Goal: Task Accomplishment & Management: Use online tool/utility

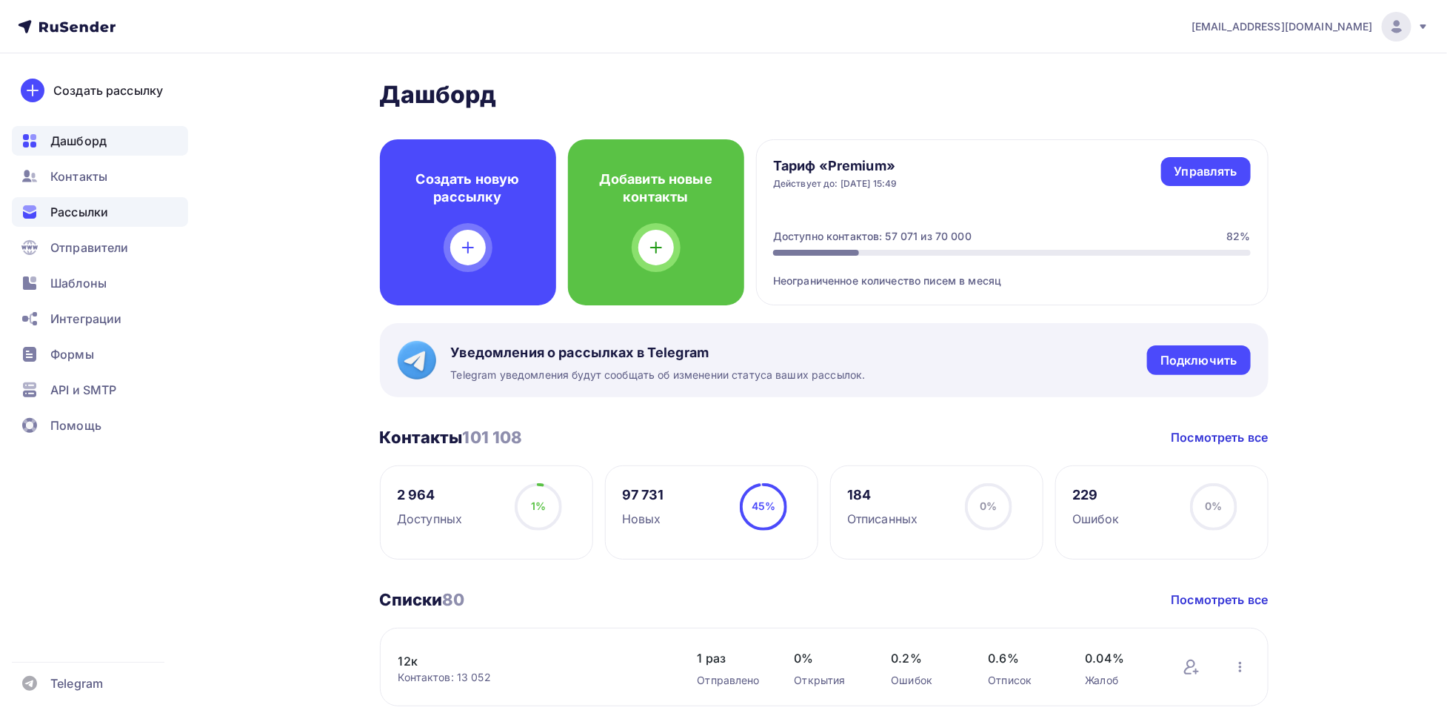
click at [71, 211] on span "Рассылки" at bounding box center [79, 212] width 58 height 18
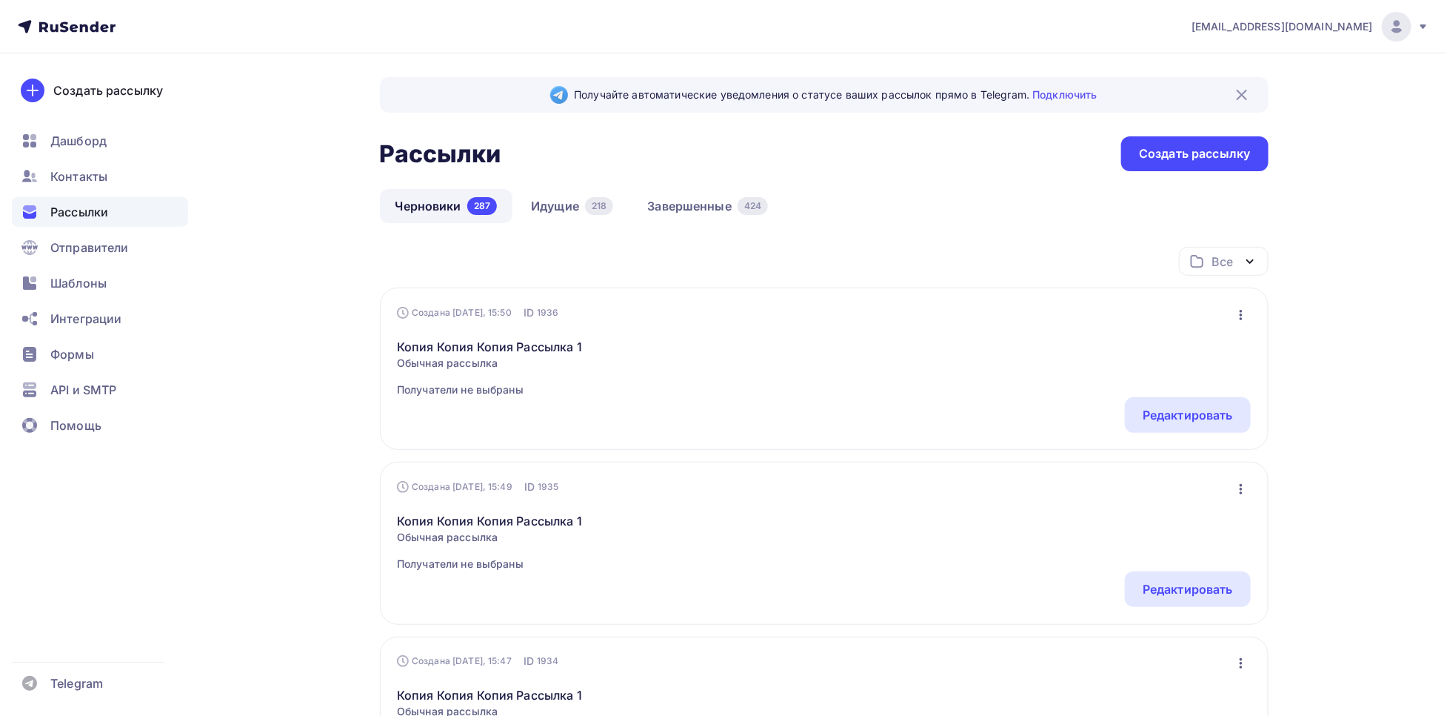
click at [547, 212] on link "Идущие 218" at bounding box center [572, 206] width 113 height 34
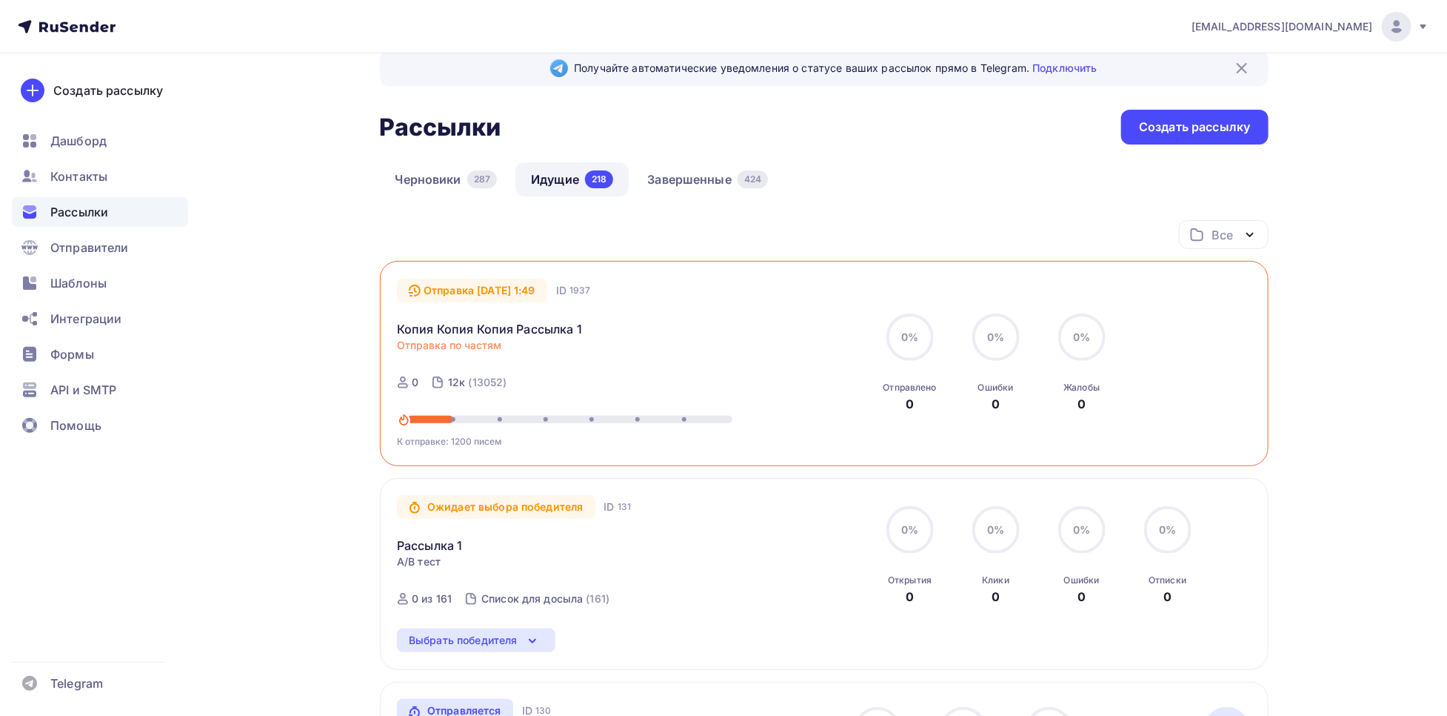
scroll to position [25, 0]
drag, startPoint x: 416, startPoint y: 378, endPoint x: 385, endPoint y: 381, distance: 30.5
click at [385, 381] on div "Отправка [DATE] 1:49 ID 1937 Копия Копия Копия Рассылка 1 Отправка по частям От…" at bounding box center [824, 364] width 889 height 205
click at [405, 391] on div "0" at bounding box center [407, 383] width 21 height 15
click at [714, 169] on link "Завершенные 424" at bounding box center [708, 181] width 152 height 34
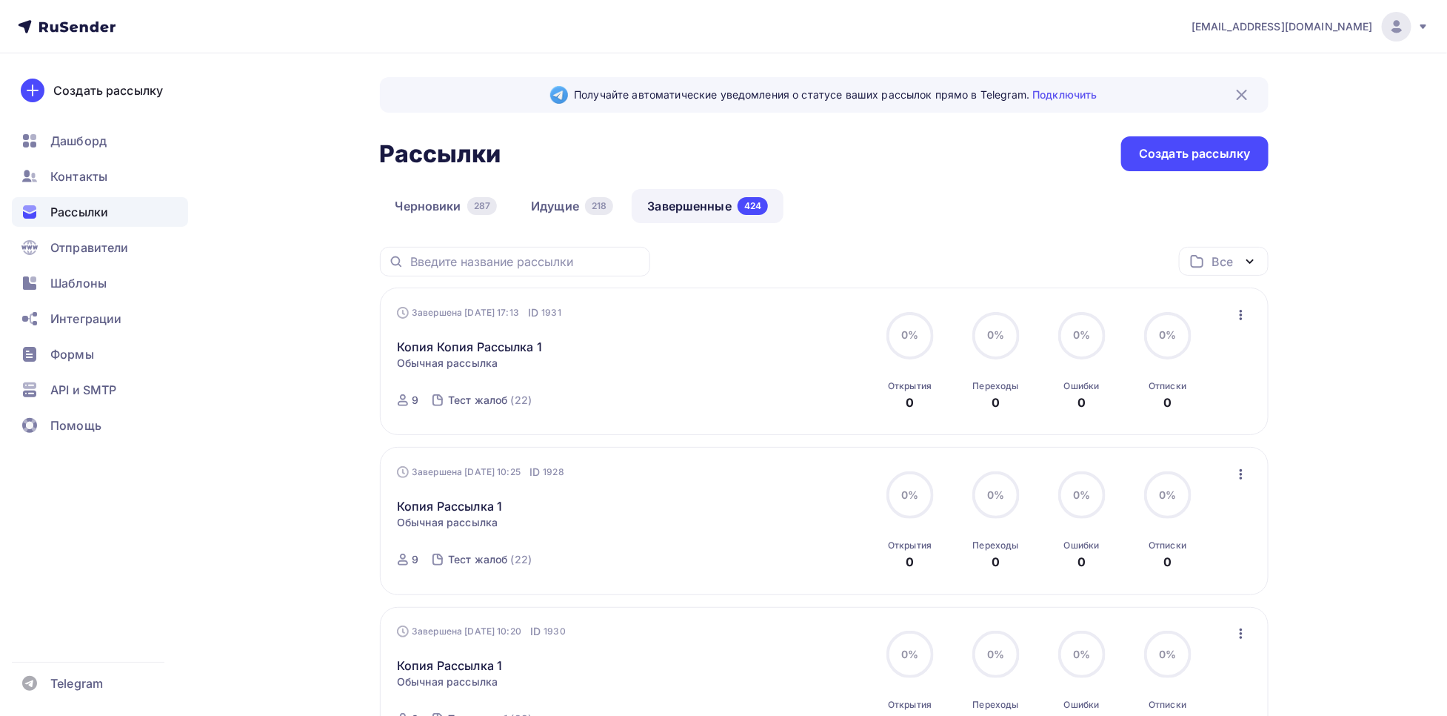
click at [1245, 309] on icon "button" at bounding box center [1242, 315] width 18 height 18
click at [1179, 410] on div "Копировать в новую" at bounding box center [1175, 413] width 152 height 18
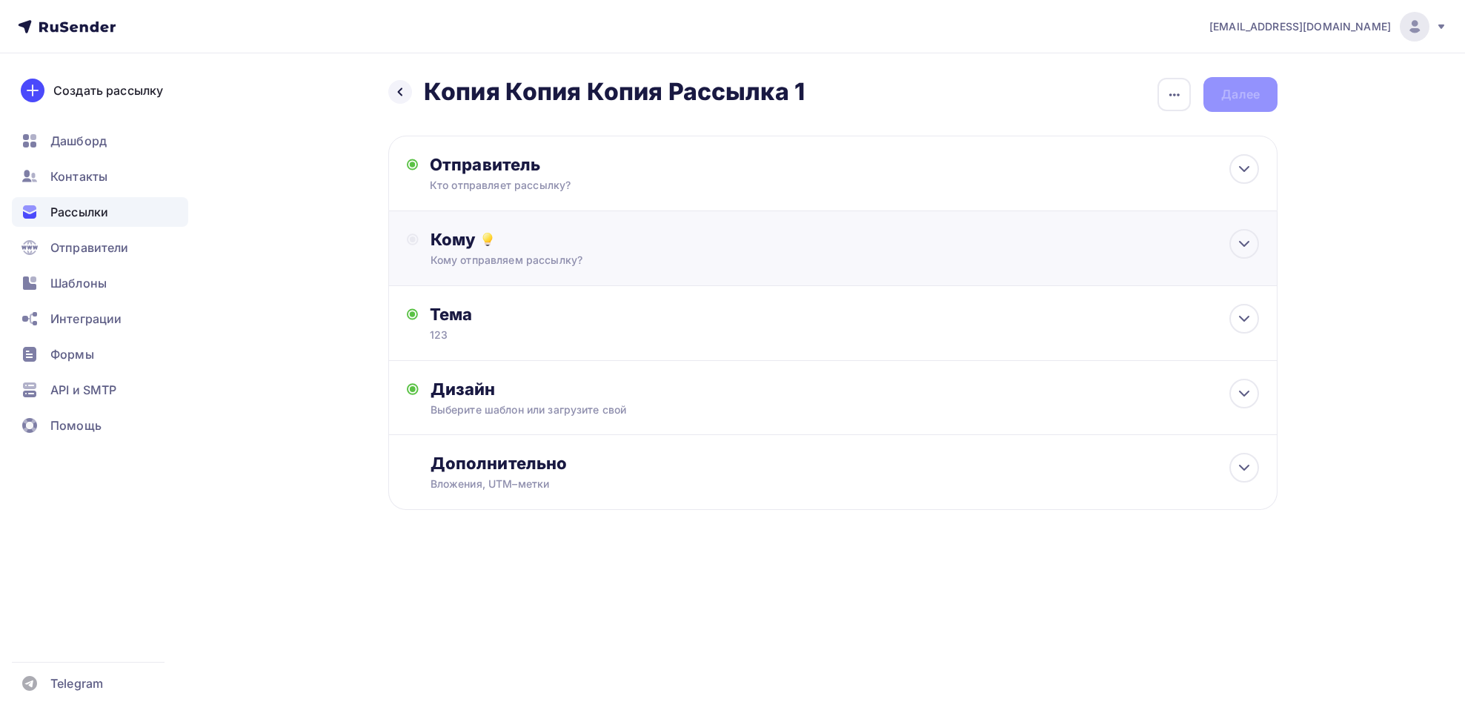
click at [684, 256] on div "Кому отправляем рассылку?" at bounding box center [803, 260] width 746 height 15
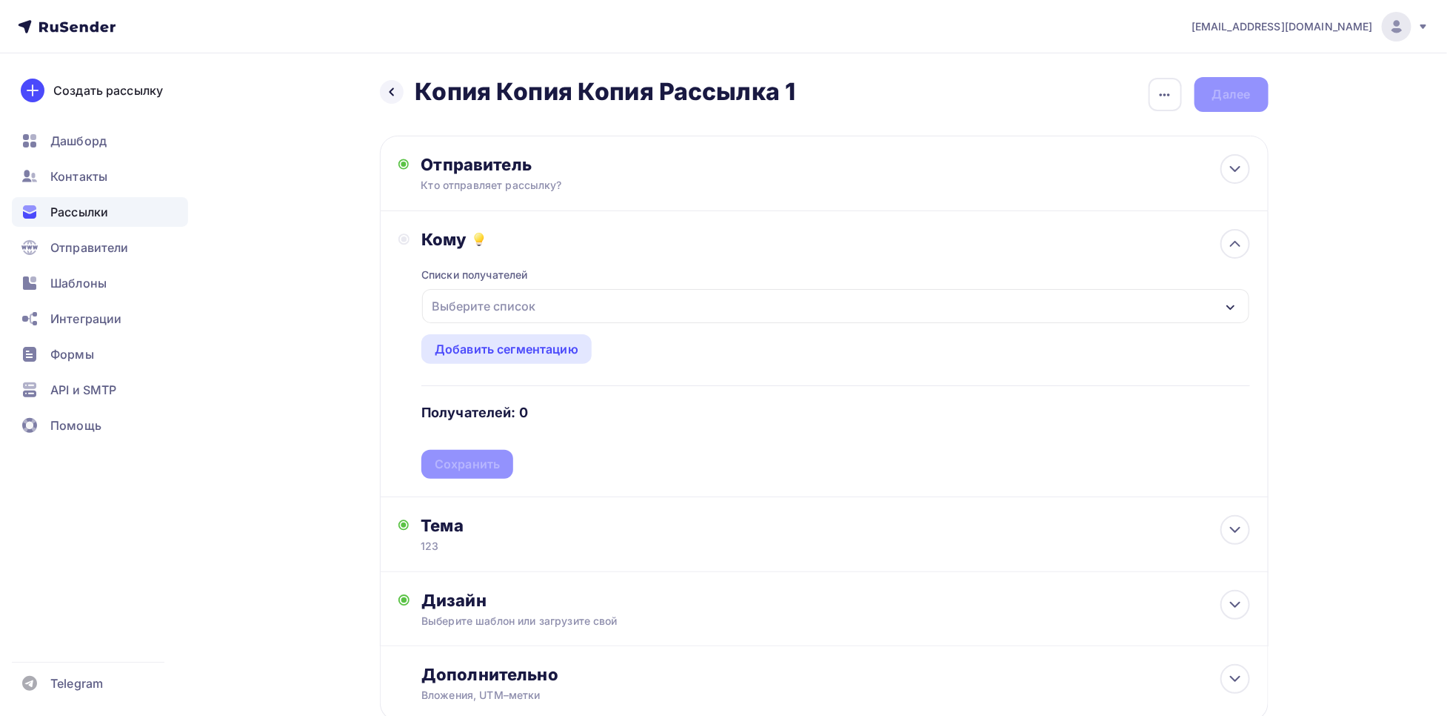
click at [523, 312] on div "Выберите список" at bounding box center [484, 306] width 116 height 27
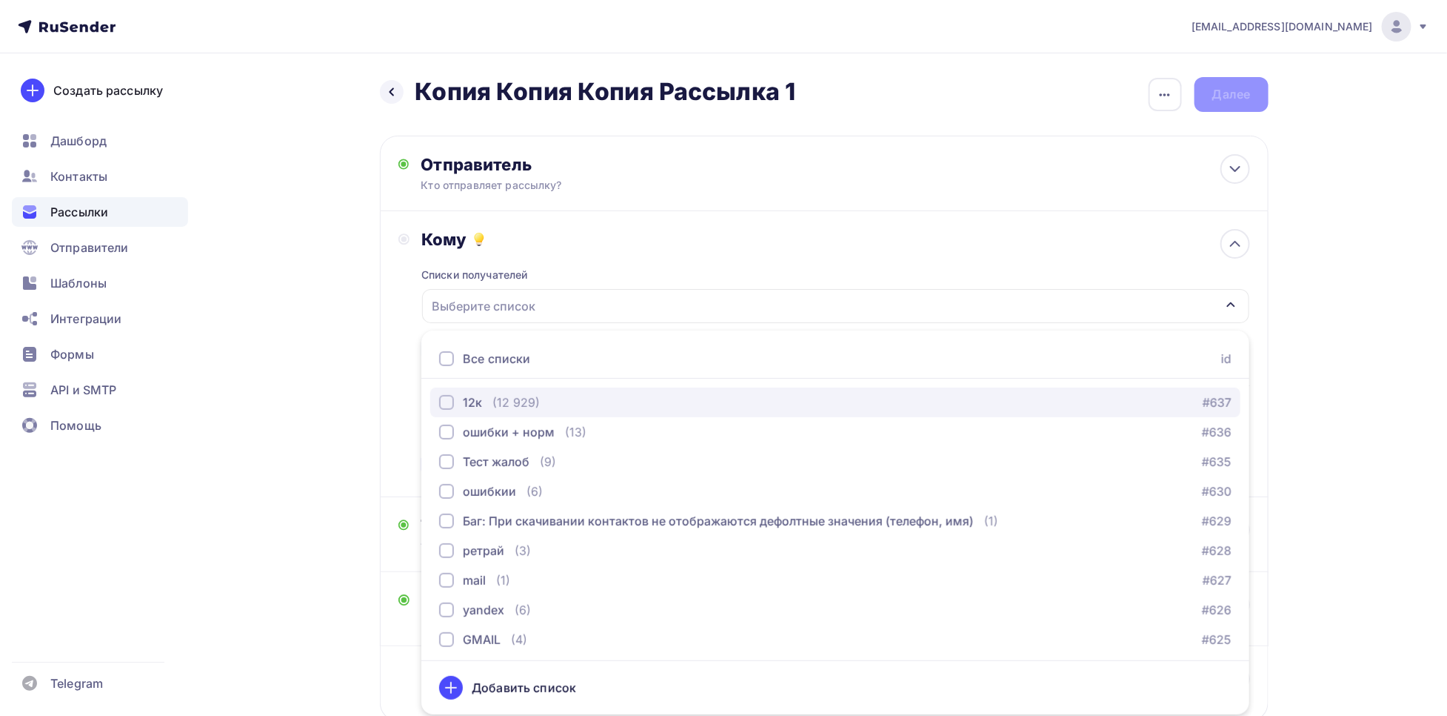
scroll to position [1, 0]
click at [507, 400] on div "(12 929)" at bounding box center [516, 402] width 47 height 18
click at [376, 396] on div "Назад Копия Копия Копия Рассылка 1 Копия Копия Копия Рассылка 1 Закончить позже…" at bounding box center [724, 434] width 1214 height 763
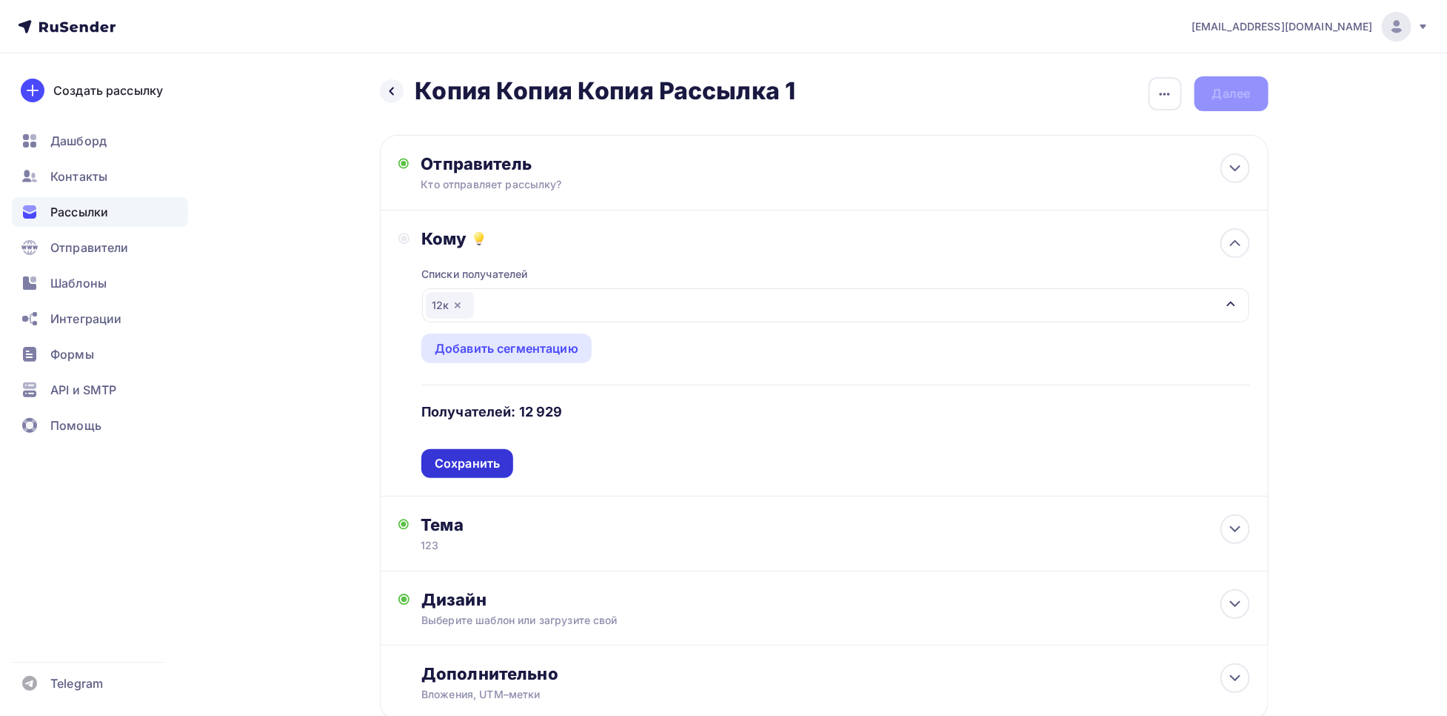
click at [479, 465] on div "Сохранить" at bounding box center [467, 463] width 65 height 17
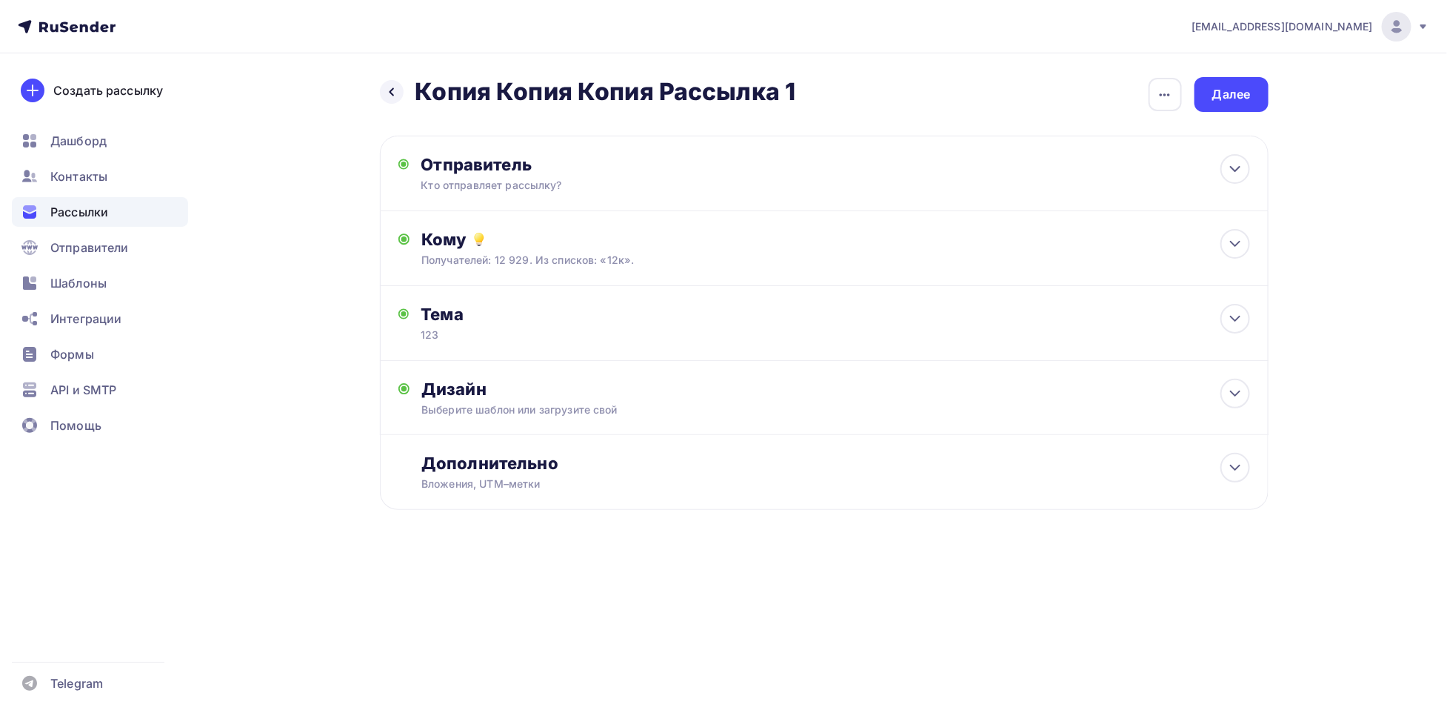
scroll to position [0, 0]
click at [1207, 90] on div "Далее" at bounding box center [1240, 94] width 74 height 35
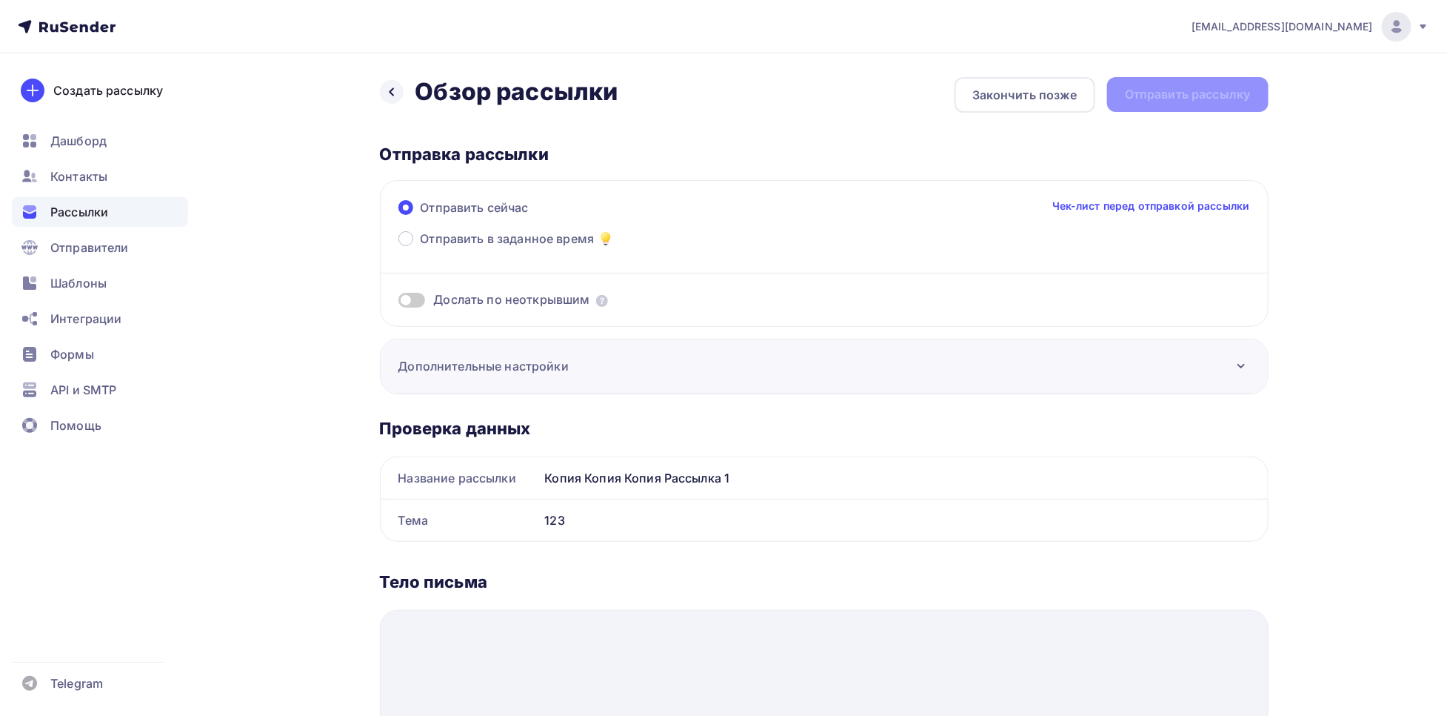
click at [601, 352] on div "Дополнительные настройки" at bounding box center [824, 366] width 887 height 54
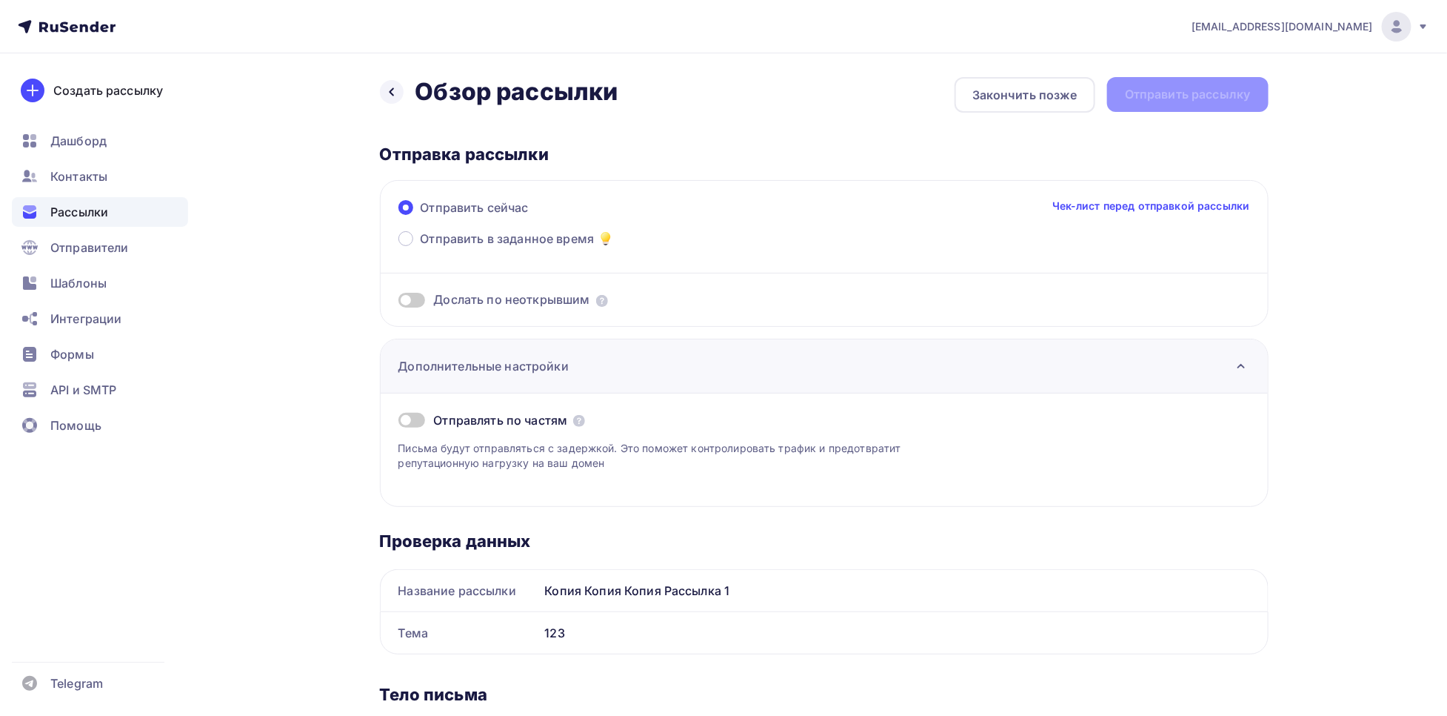
click at [601, 352] on div "Дополнительные настройки" at bounding box center [824, 366] width 887 height 54
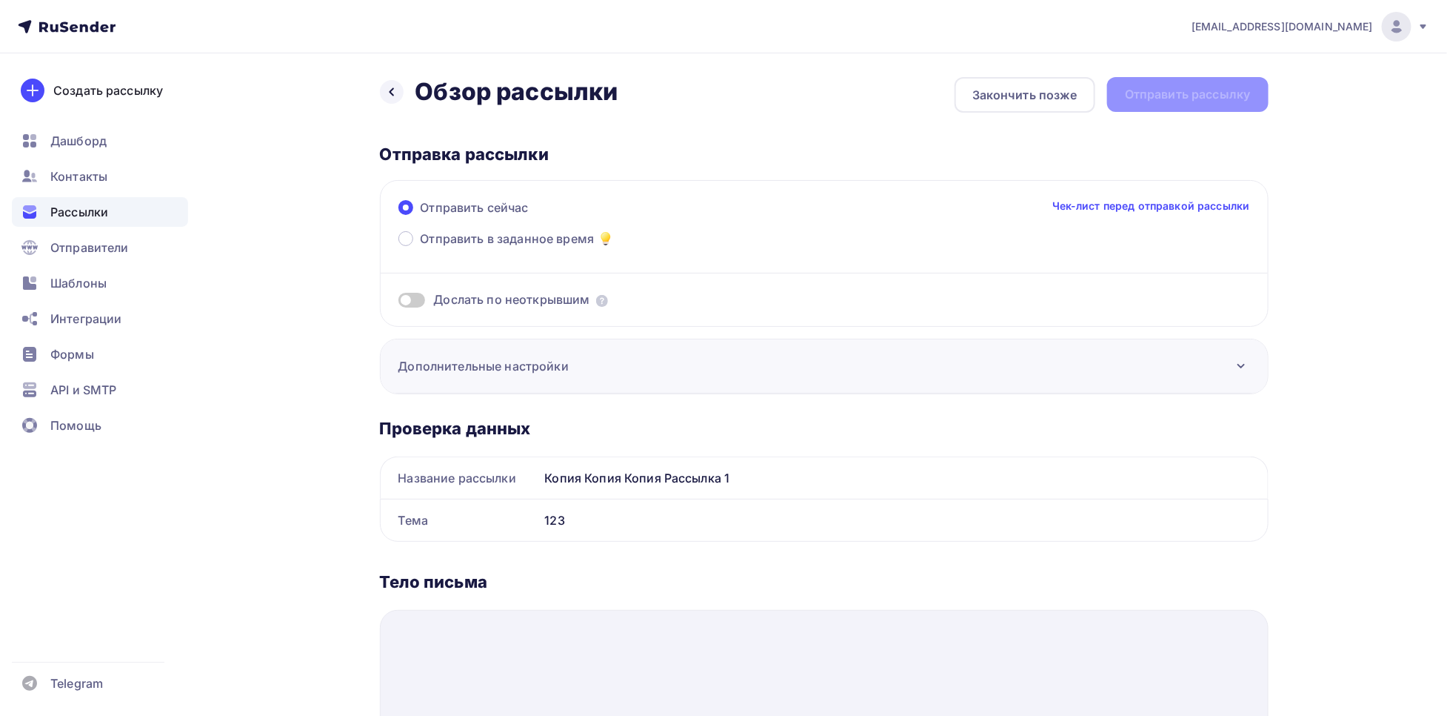
click at [601, 352] on div "Дополнительные настройки" at bounding box center [824, 366] width 887 height 54
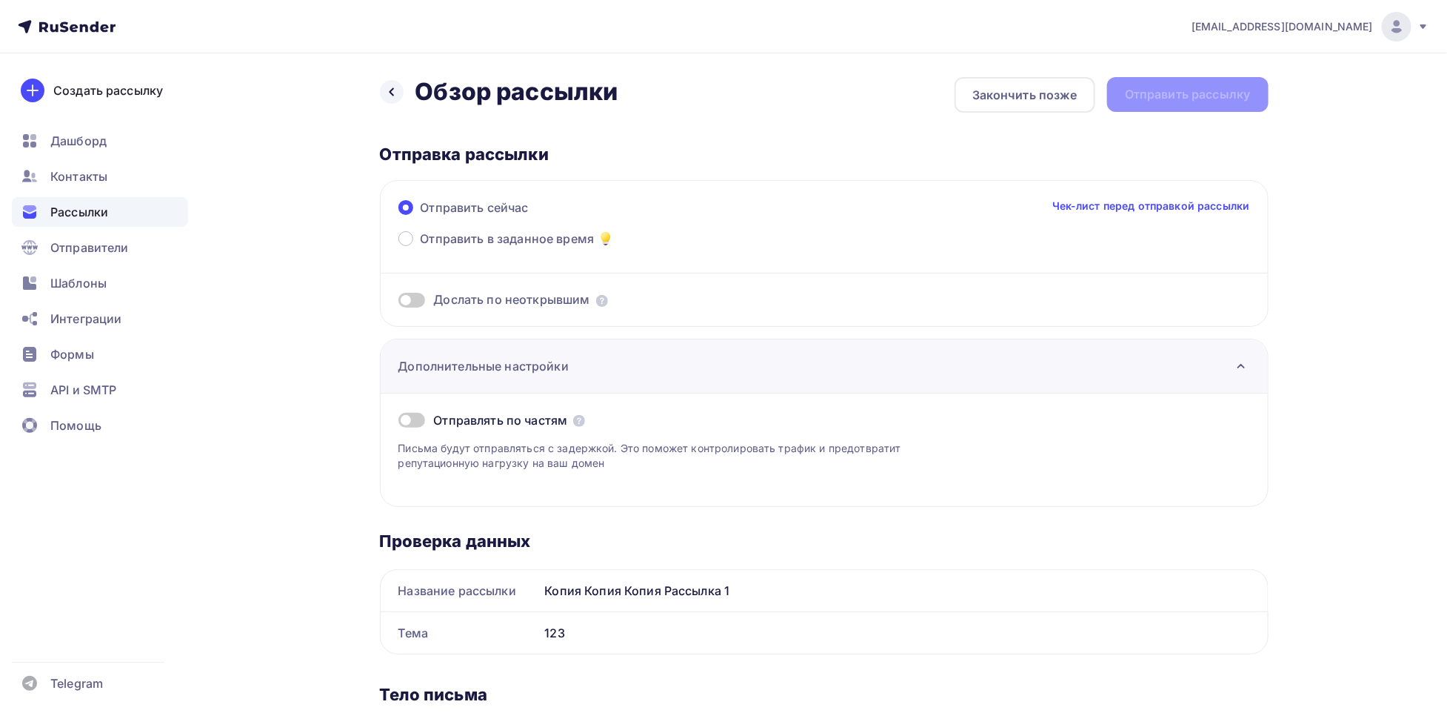
click at [601, 352] on div "Дополнительные настройки" at bounding box center [824, 366] width 887 height 54
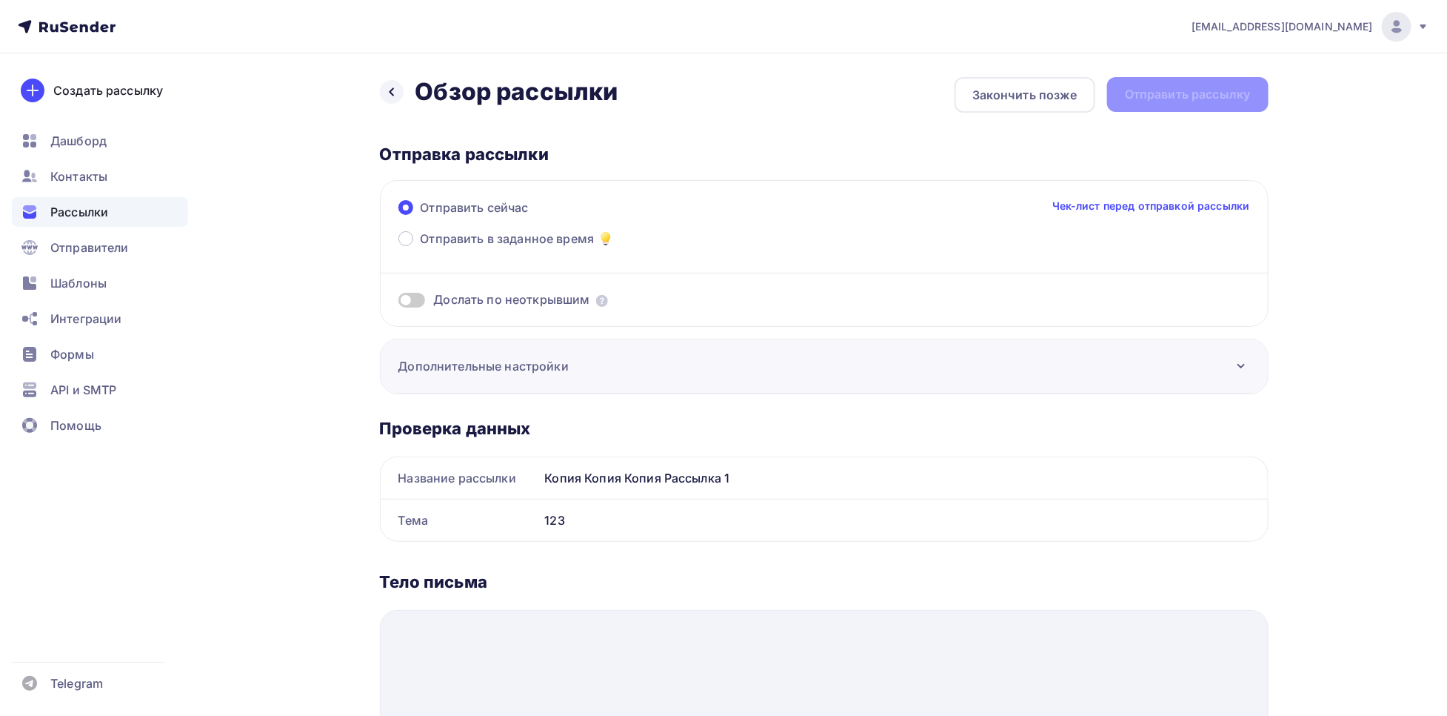
click at [601, 352] on div "Дополнительные настройки" at bounding box center [824, 366] width 887 height 54
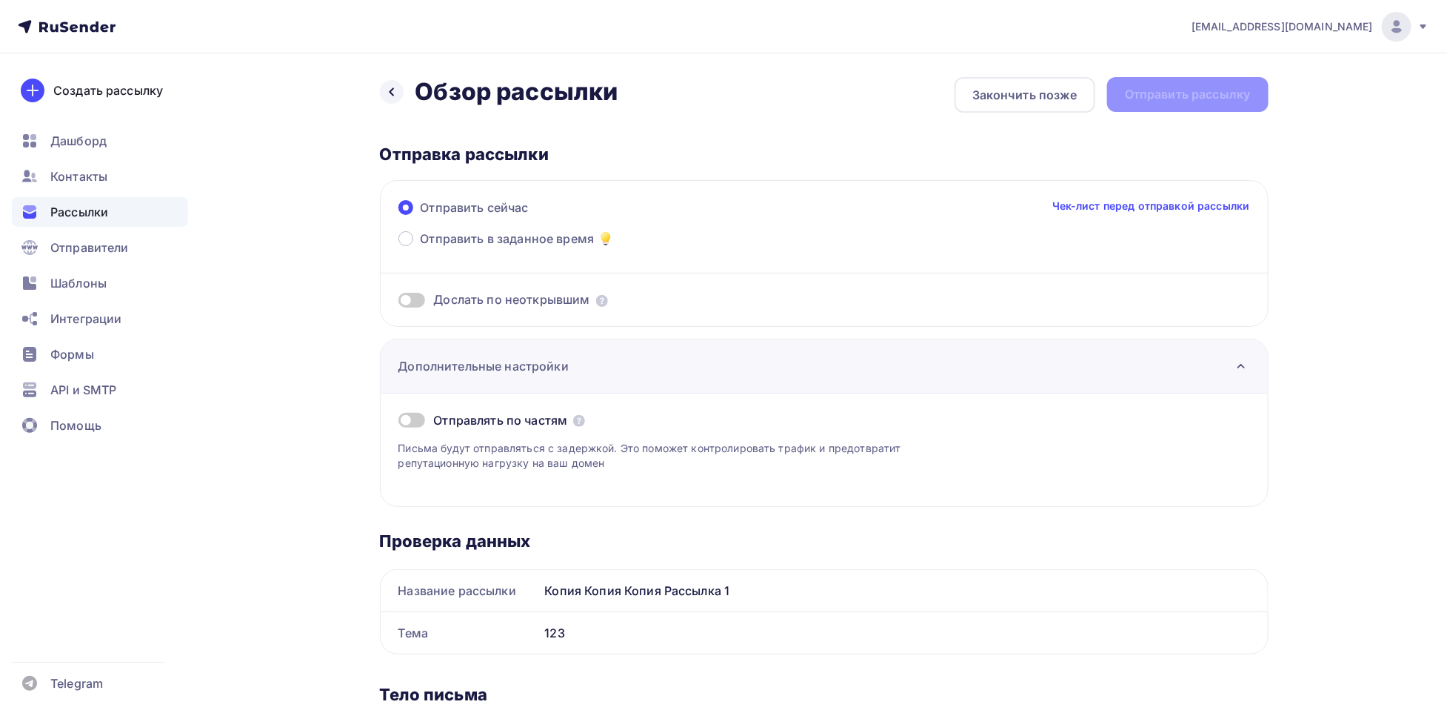
click at [601, 352] on div "Дополнительные настройки" at bounding box center [824, 366] width 887 height 54
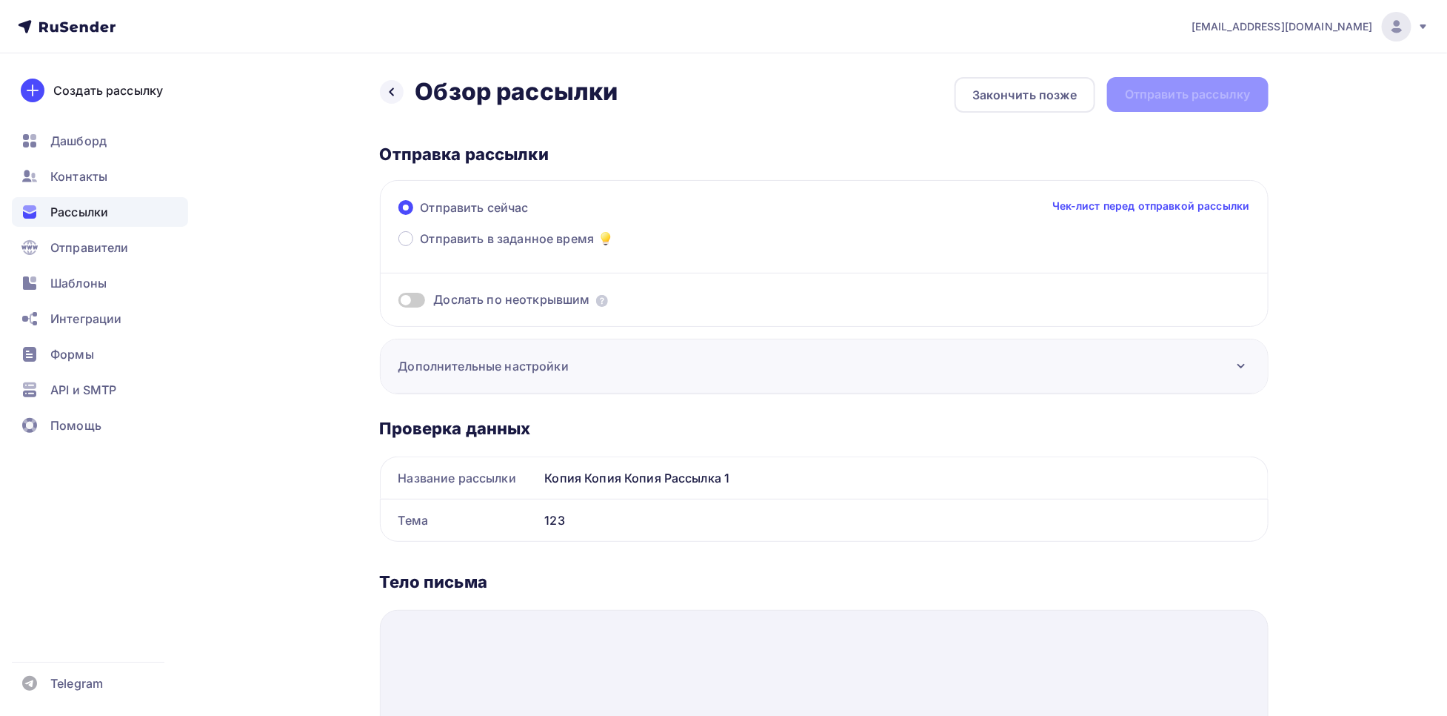
click at [601, 352] on div "Дополнительные настройки" at bounding box center [824, 366] width 887 height 54
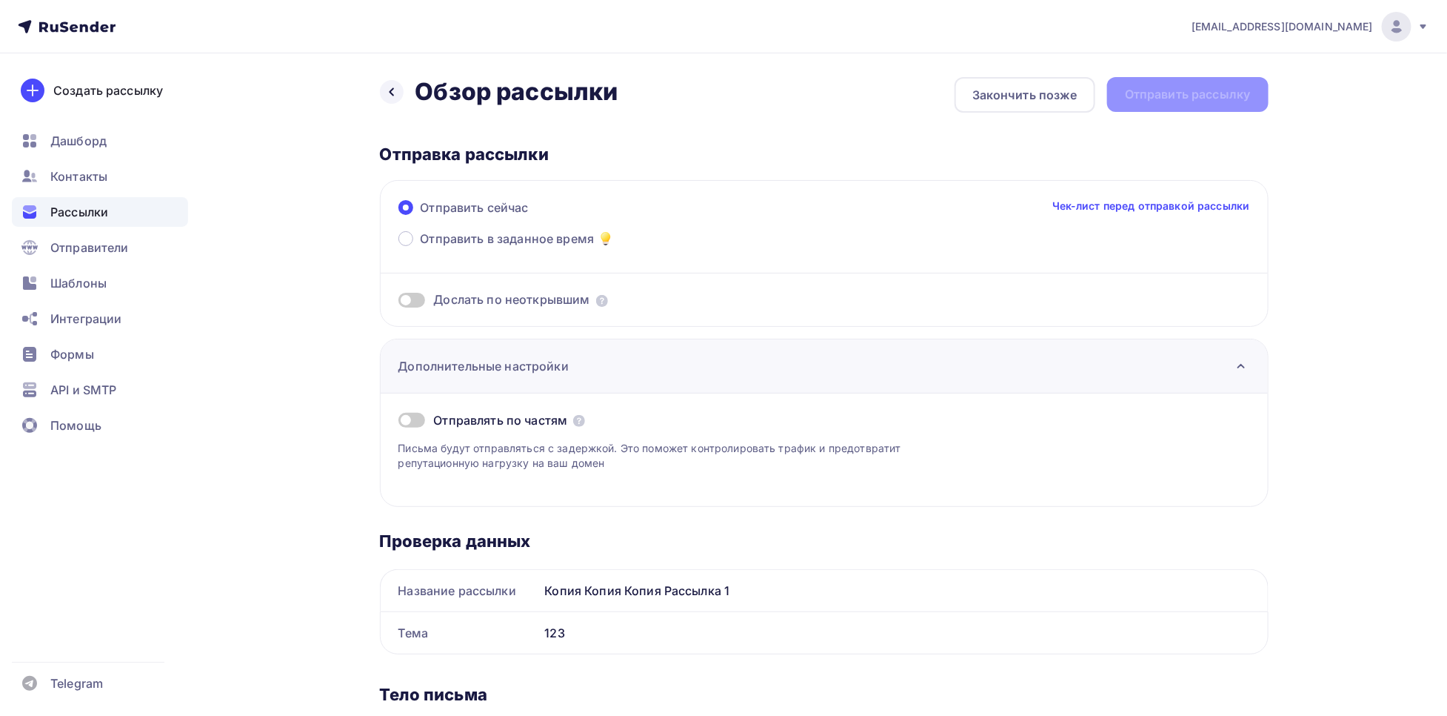
click at [601, 352] on div "Дополнительные настройки" at bounding box center [824, 366] width 887 height 54
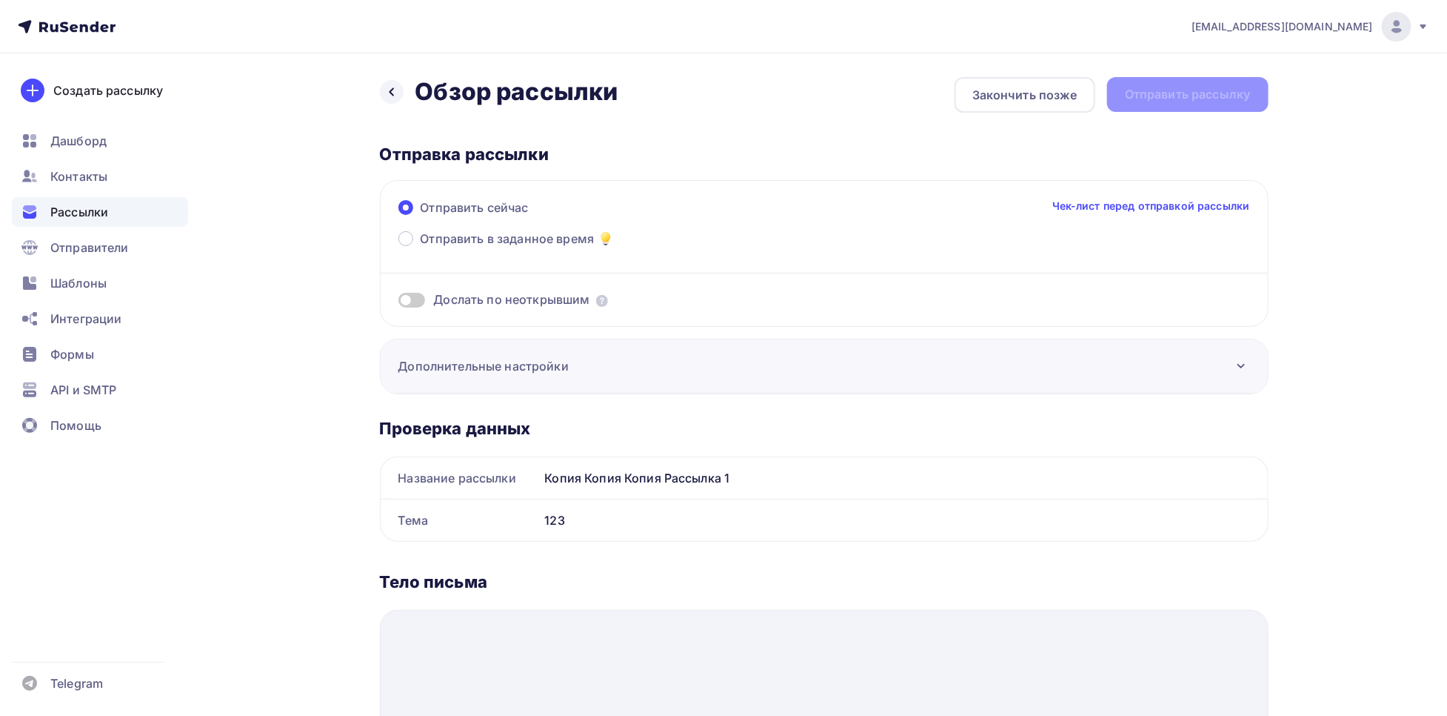
click at [601, 352] on div "Дополнительные настройки" at bounding box center [824, 366] width 887 height 54
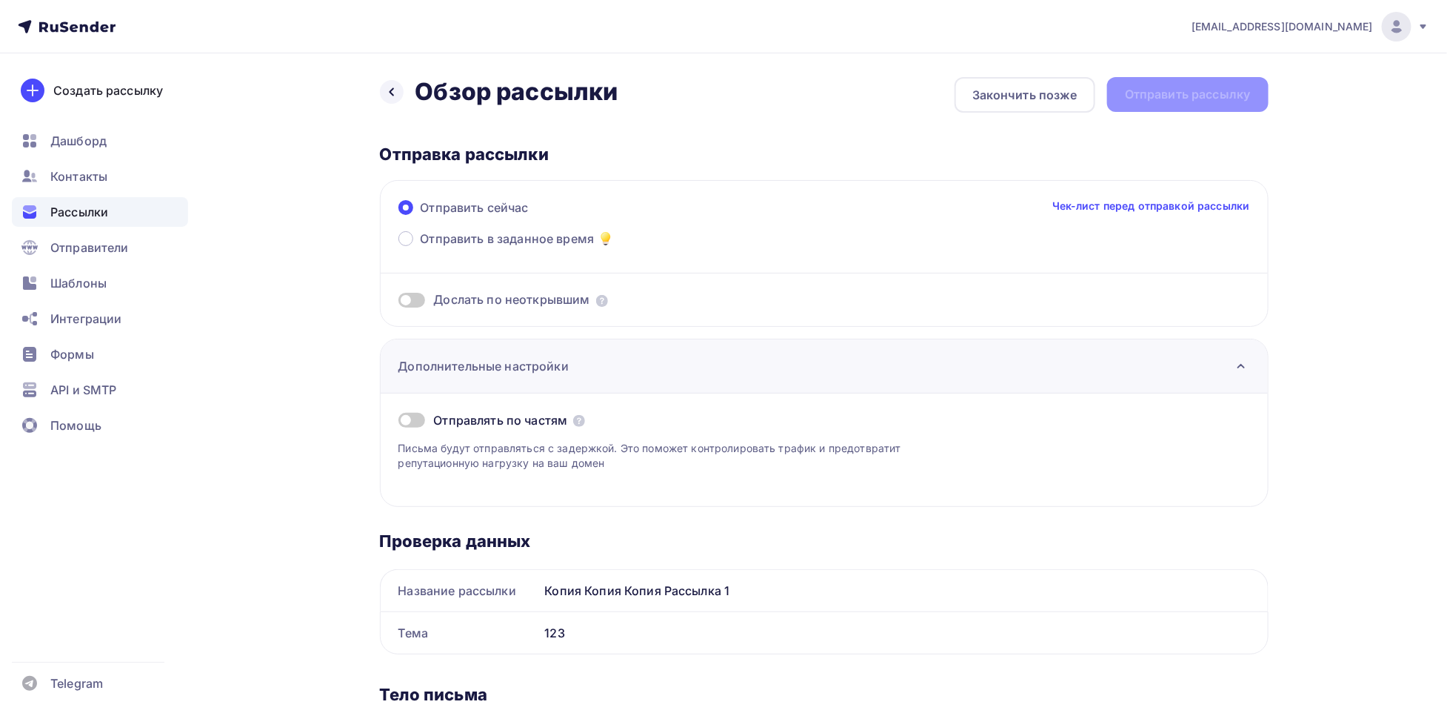
click at [601, 352] on div "Дополнительные настройки" at bounding box center [824, 366] width 887 height 54
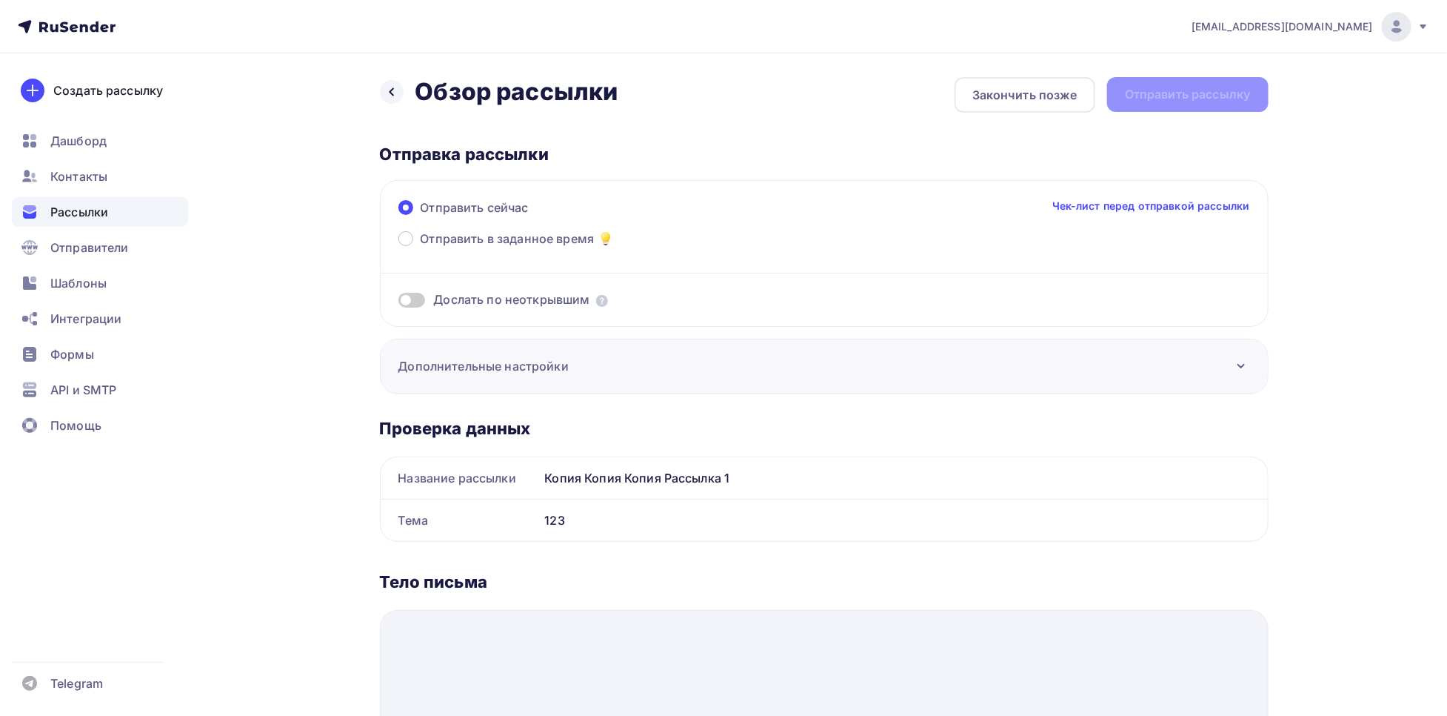
click at [601, 352] on div "Дополнительные настройки" at bounding box center [824, 366] width 887 height 54
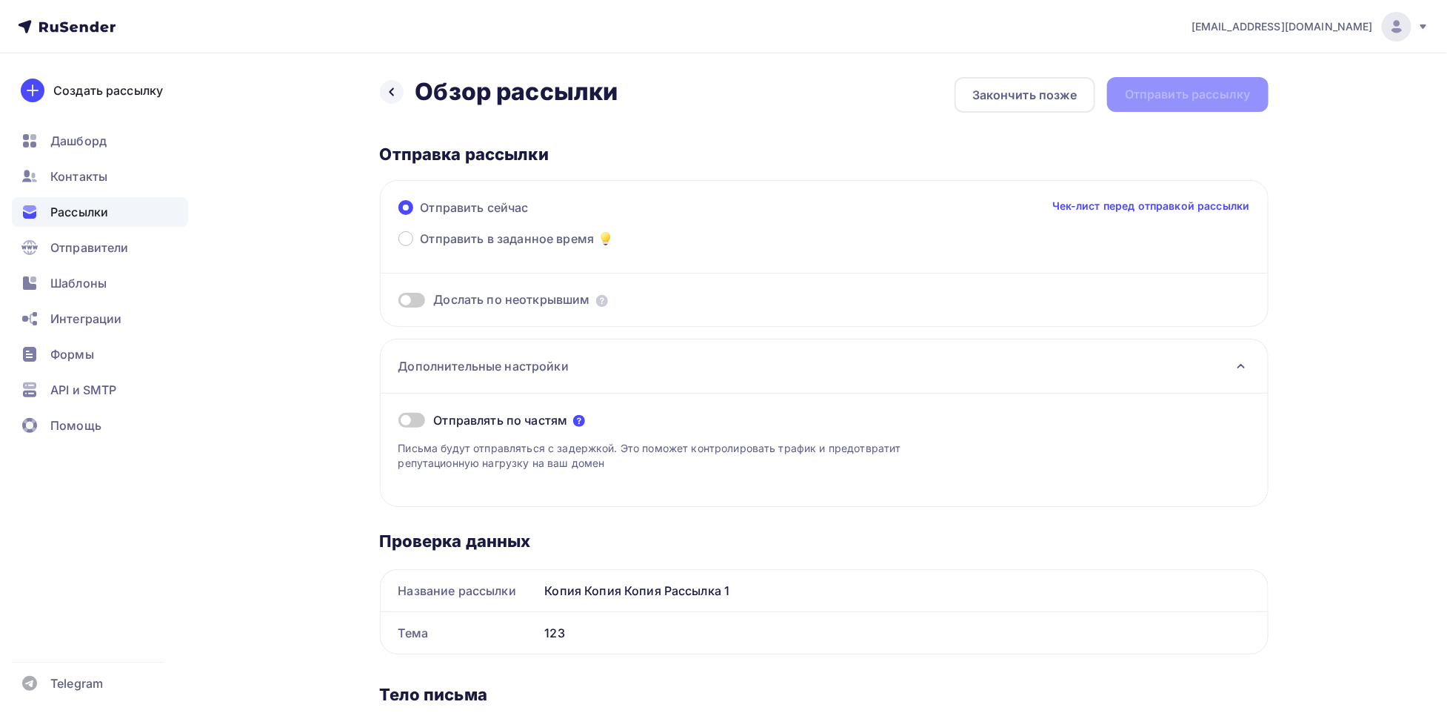
click at [576, 419] on icon at bounding box center [579, 421] width 12 height 12
click at [576, 423] on icon at bounding box center [579, 421] width 12 height 12
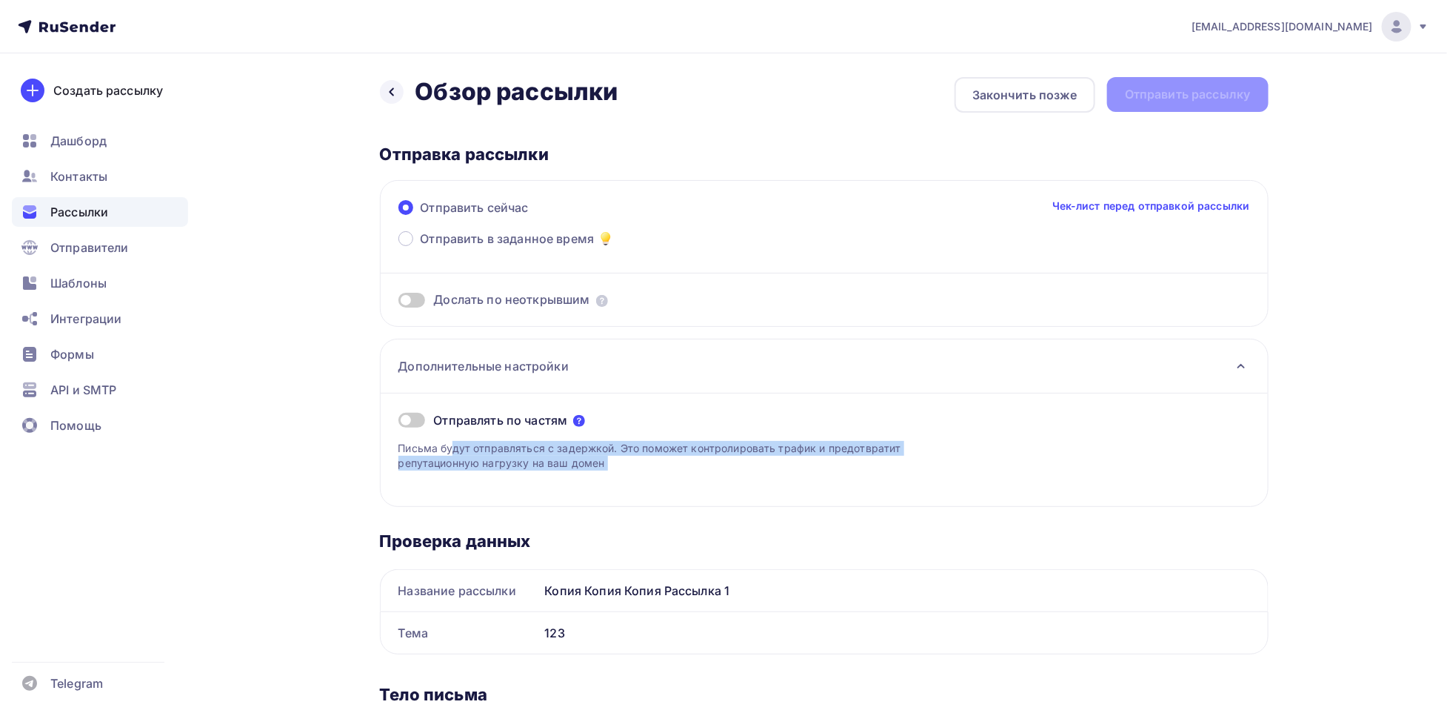
click at [576, 423] on icon at bounding box center [579, 421] width 12 height 12
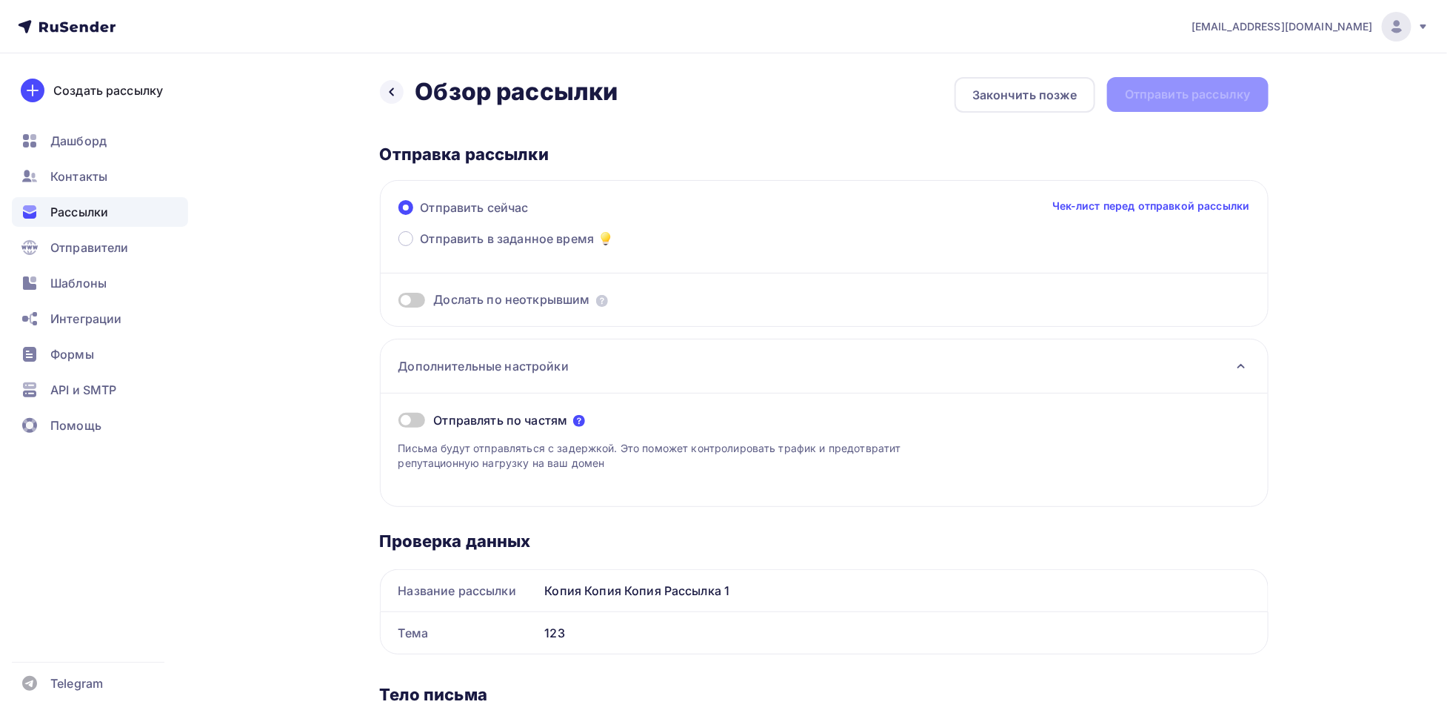
click at [576, 423] on icon at bounding box center [579, 421] width 12 height 12
click at [593, 440] on div "Отправлять по частям Письма будут отправляться с задержкой. Это поможет контрол…" at bounding box center [825, 440] width 852 height 59
click at [580, 419] on icon at bounding box center [579, 421] width 12 height 12
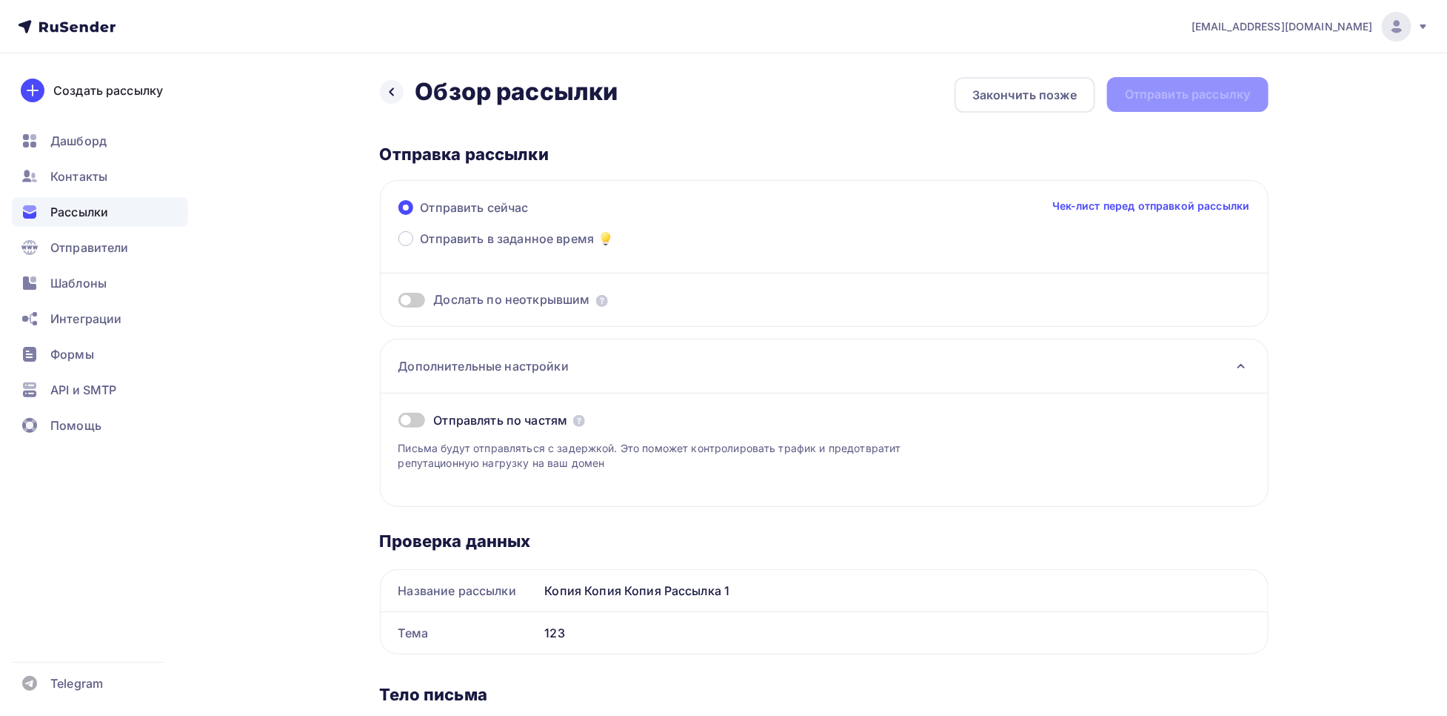
click at [543, 470] on p "Письма будут отправляться с задержкой. Это поможет контролировать трафик и пред…" at bounding box center [665, 456] width 533 height 30
click at [549, 484] on div "Отправлять по частям Письма будут отправляться с задержкой. Это поможет контрол…" at bounding box center [824, 449] width 887 height 113
click at [407, 422] on span at bounding box center [412, 420] width 27 height 15
click at [399, 422] on input "checkbox" at bounding box center [399, 422] width 0 height 0
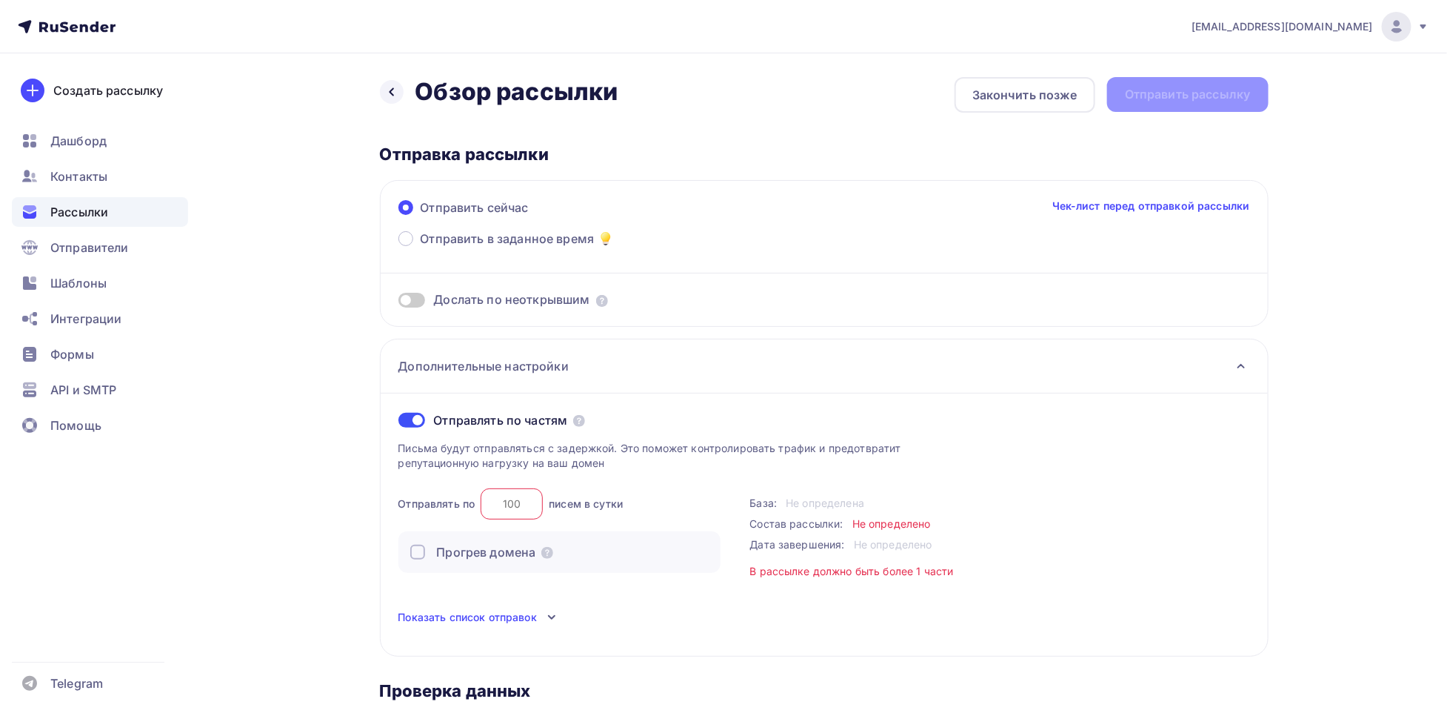
click at [407, 422] on span at bounding box center [412, 420] width 27 height 15
click at [399, 422] on input "checkbox" at bounding box center [399, 422] width 0 height 0
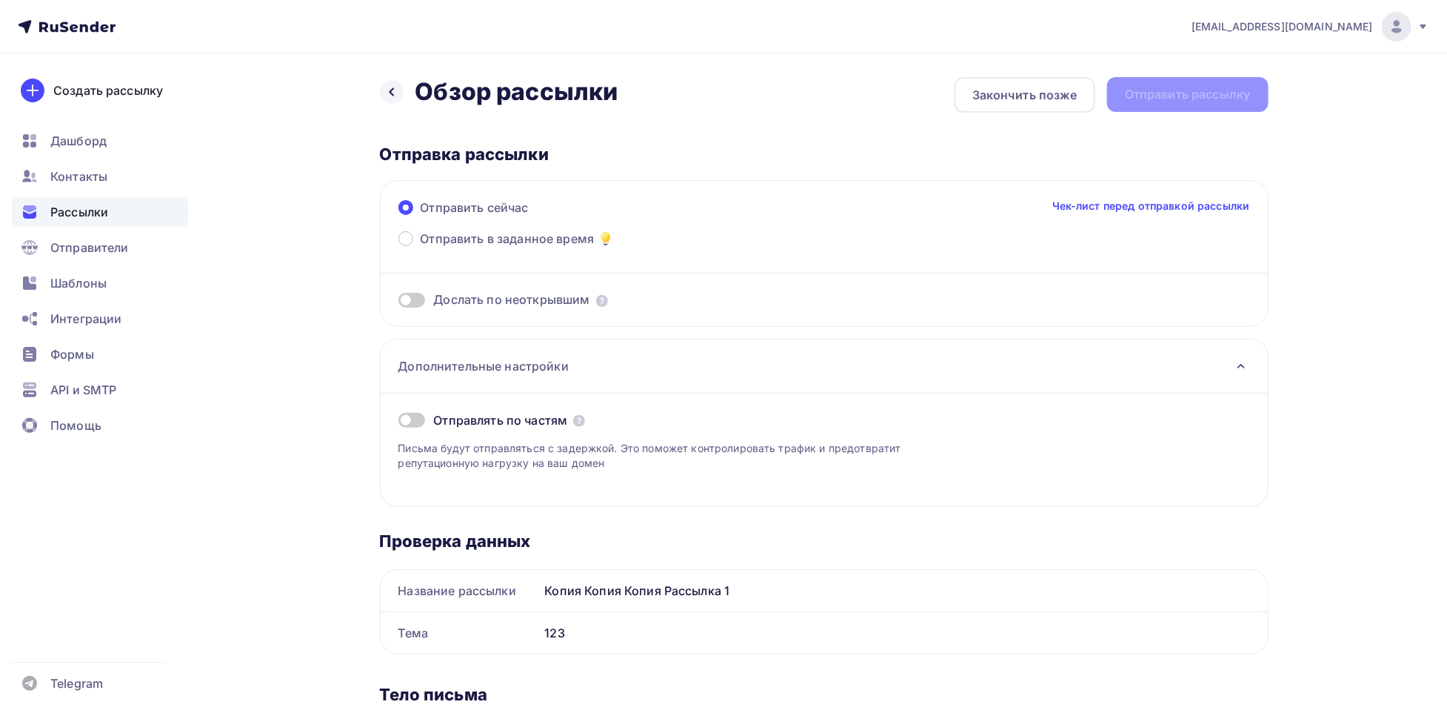
click at [407, 422] on span at bounding box center [412, 420] width 27 height 15
click at [399, 422] on input "checkbox" at bounding box center [399, 422] width 0 height 0
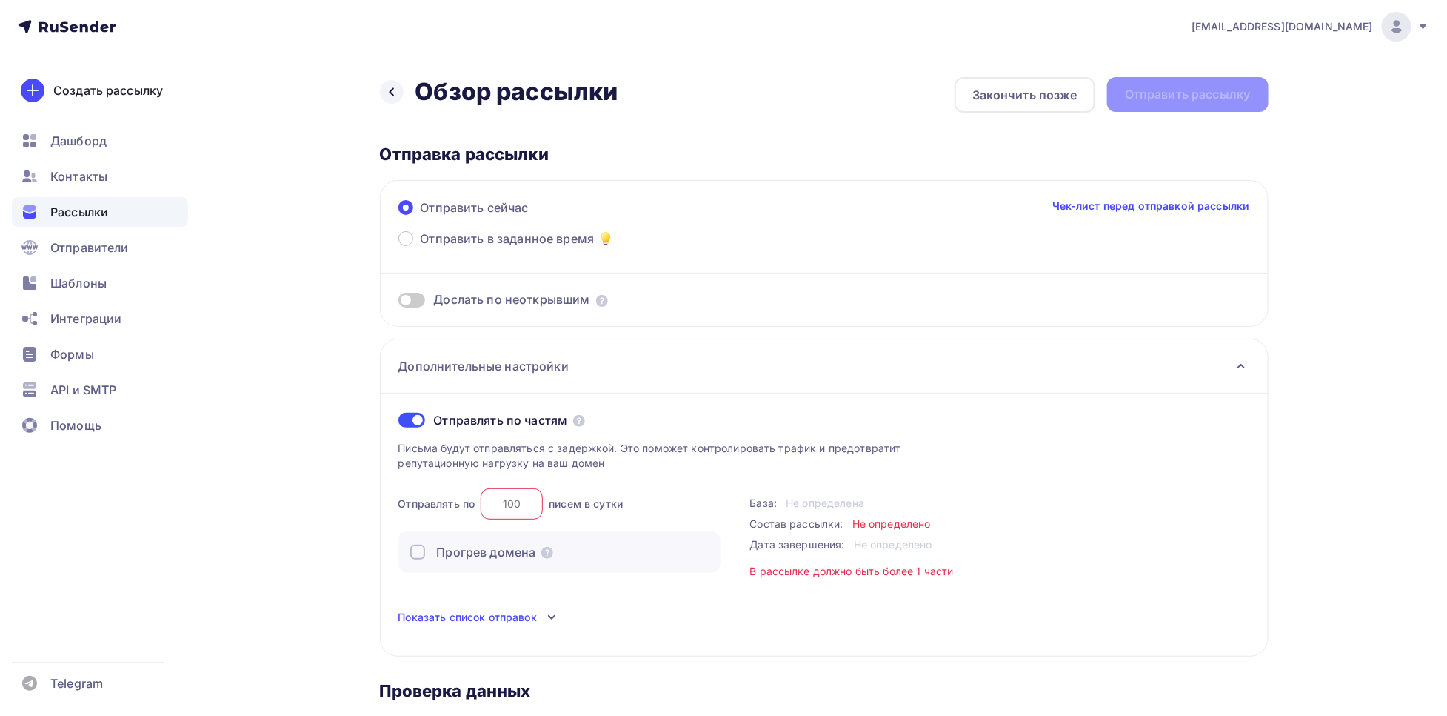
click at [407, 422] on span at bounding box center [412, 420] width 27 height 15
click at [399, 422] on input "checkbox" at bounding box center [399, 422] width 0 height 0
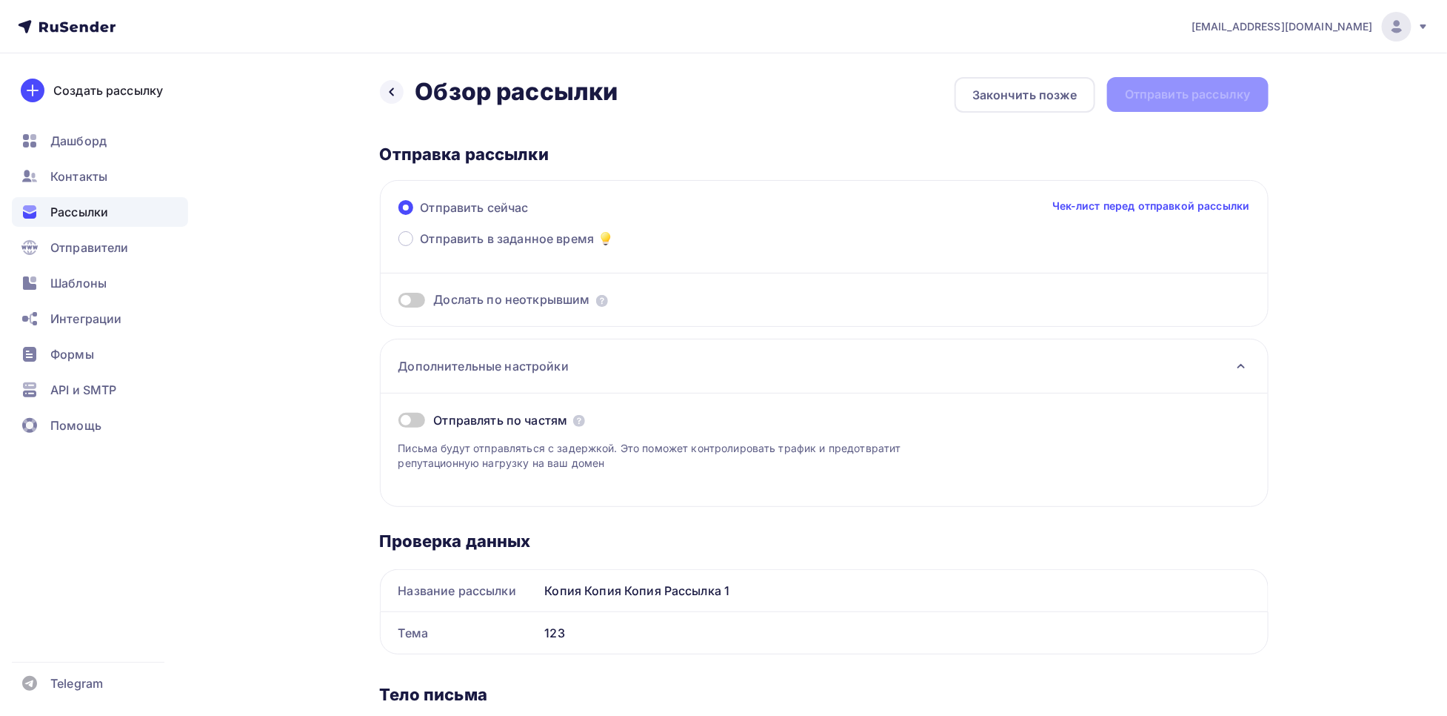
click at [407, 422] on span at bounding box center [412, 420] width 27 height 15
click at [399, 422] on input "checkbox" at bounding box center [399, 422] width 0 height 0
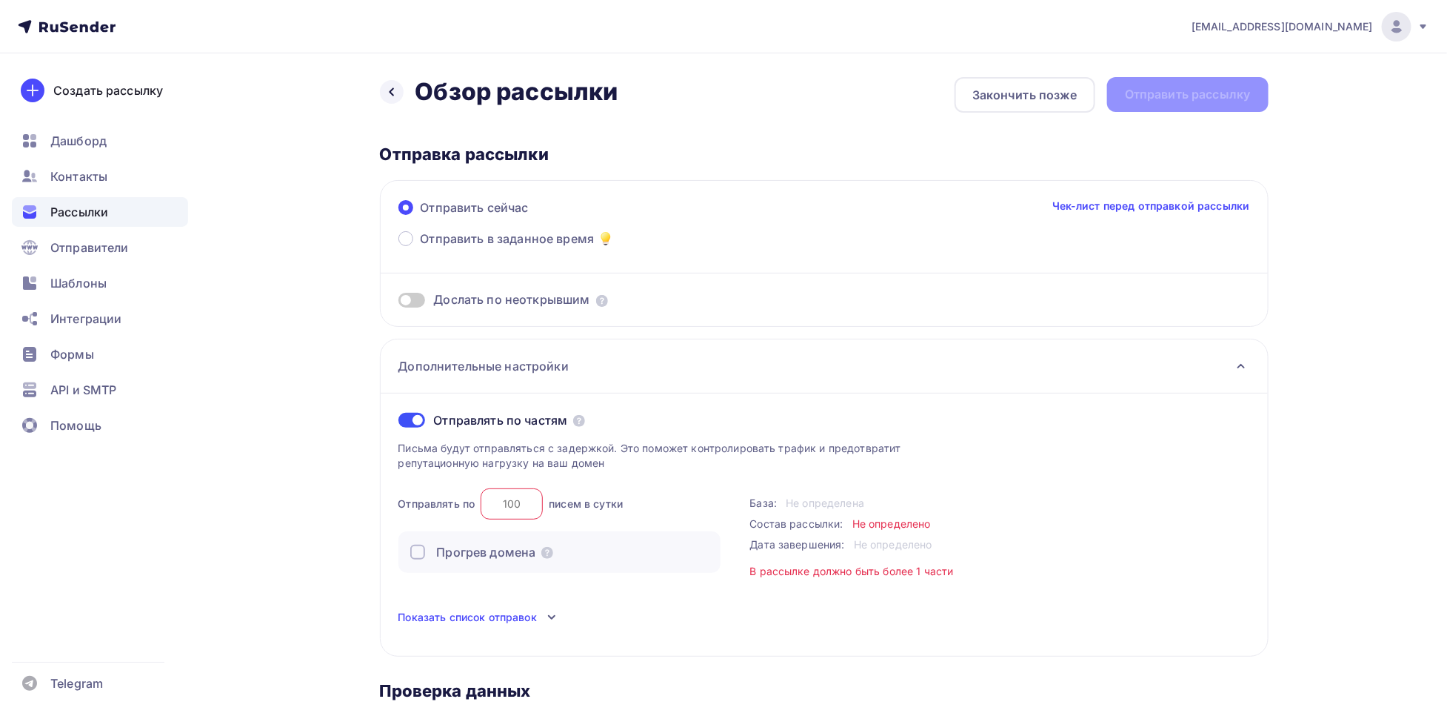
click at [407, 422] on span at bounding box center [412, 420] width 27 height 15
click at [399, 422] on input "checkbox" at bounding box center [399, 422] width 0 height 0
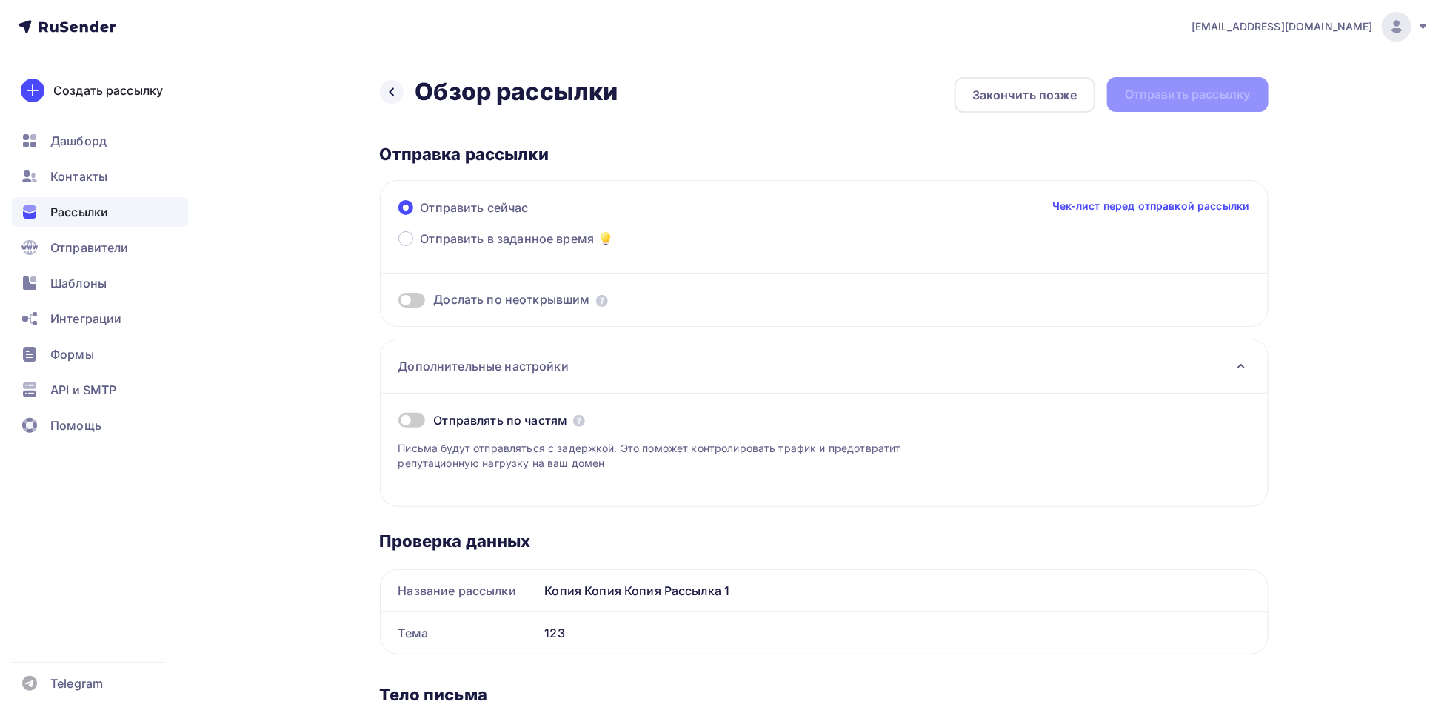
click at [407, 422] on span at bounding box center [412, 420] width 27 height 15
click at [399, 422] on input "checkbox" at bounding box center [399, 422] width 0 height 0
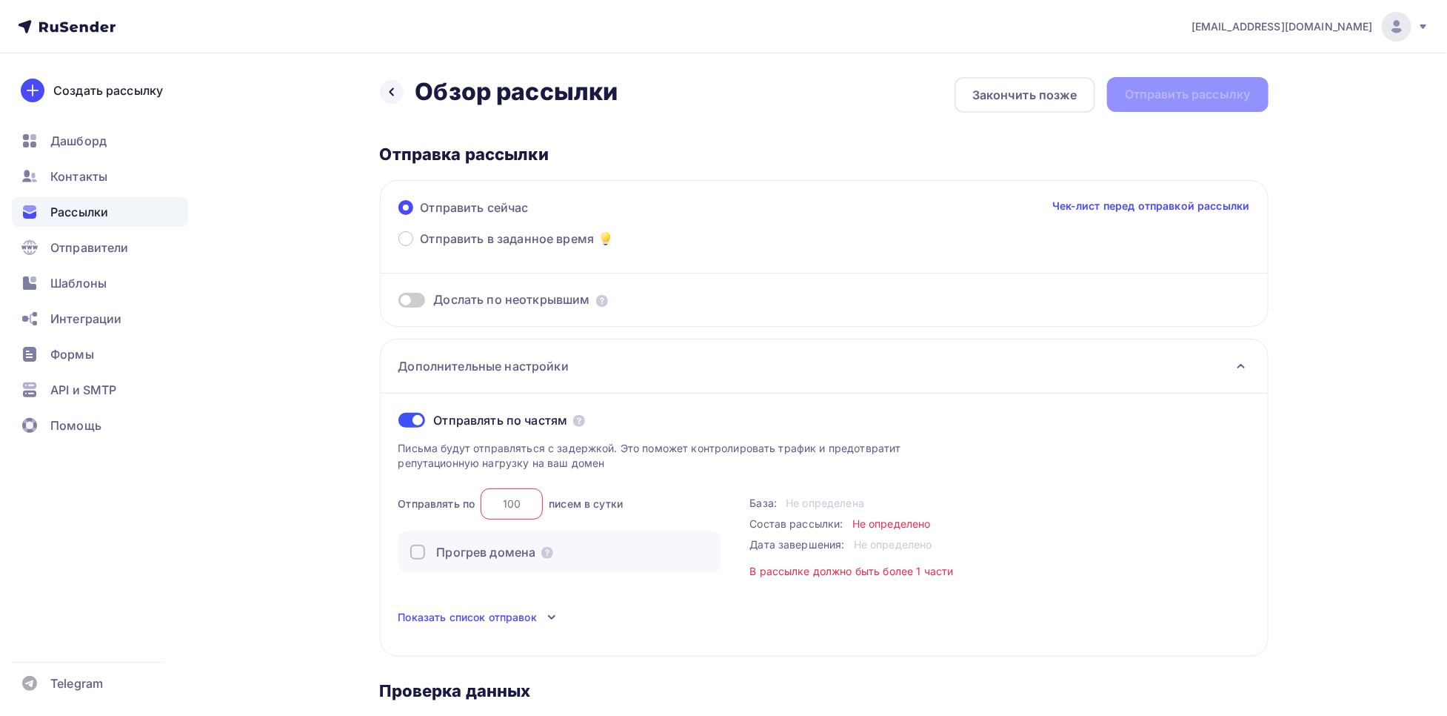
scroll to position [19, 0]
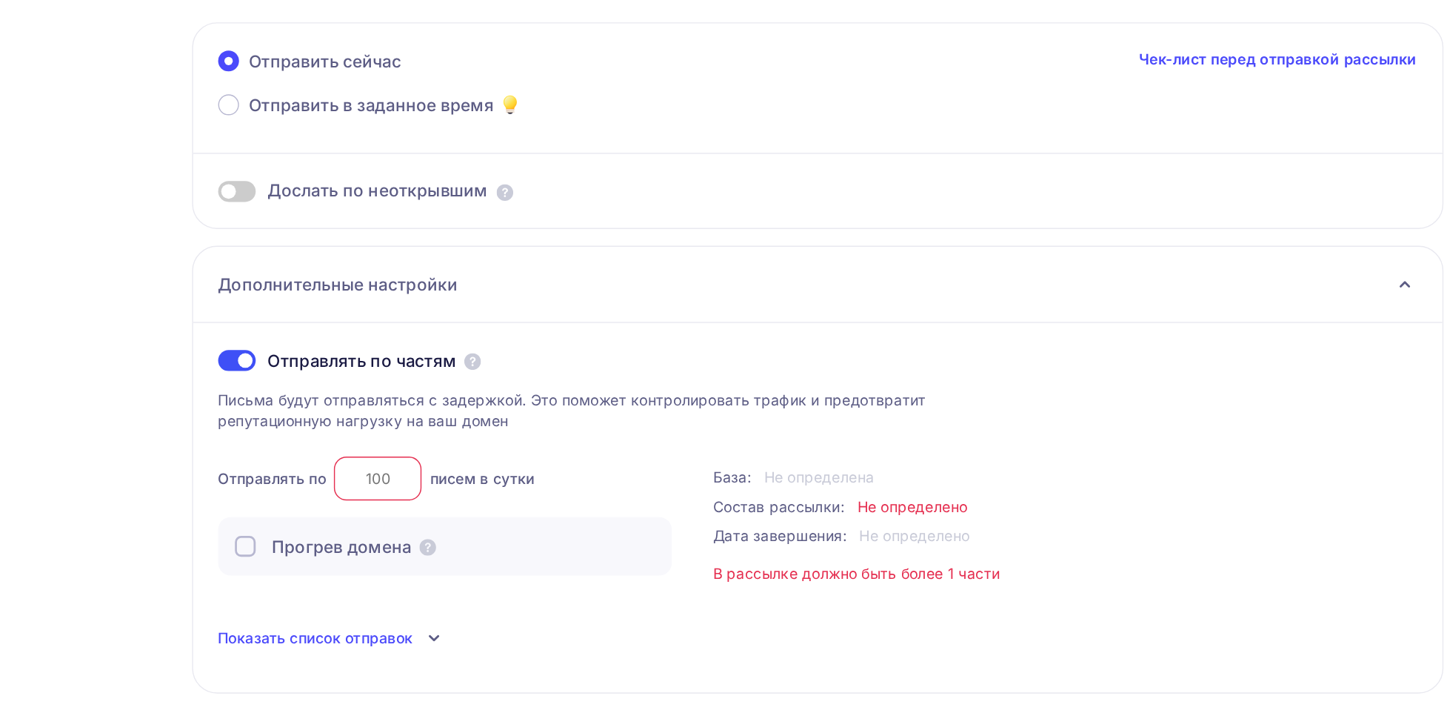
click at [699, 541] on div "Прогрев домена" at bounding box center [559, 533] width 299 height 18
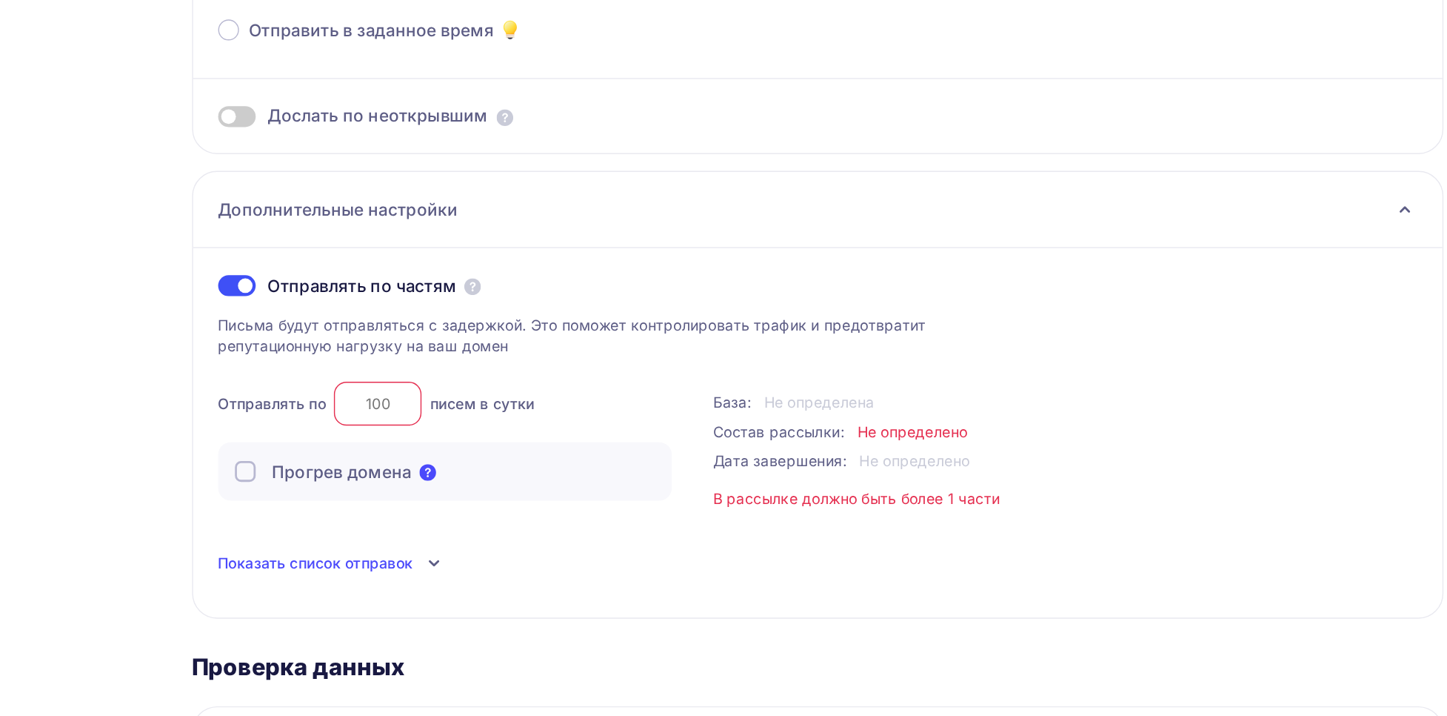
click at [547, 536] on icon at bounding box center [548, 534] width 12 height 12
click at [550, 607] on icon at bounding box center [552, 599] width 18 height 18
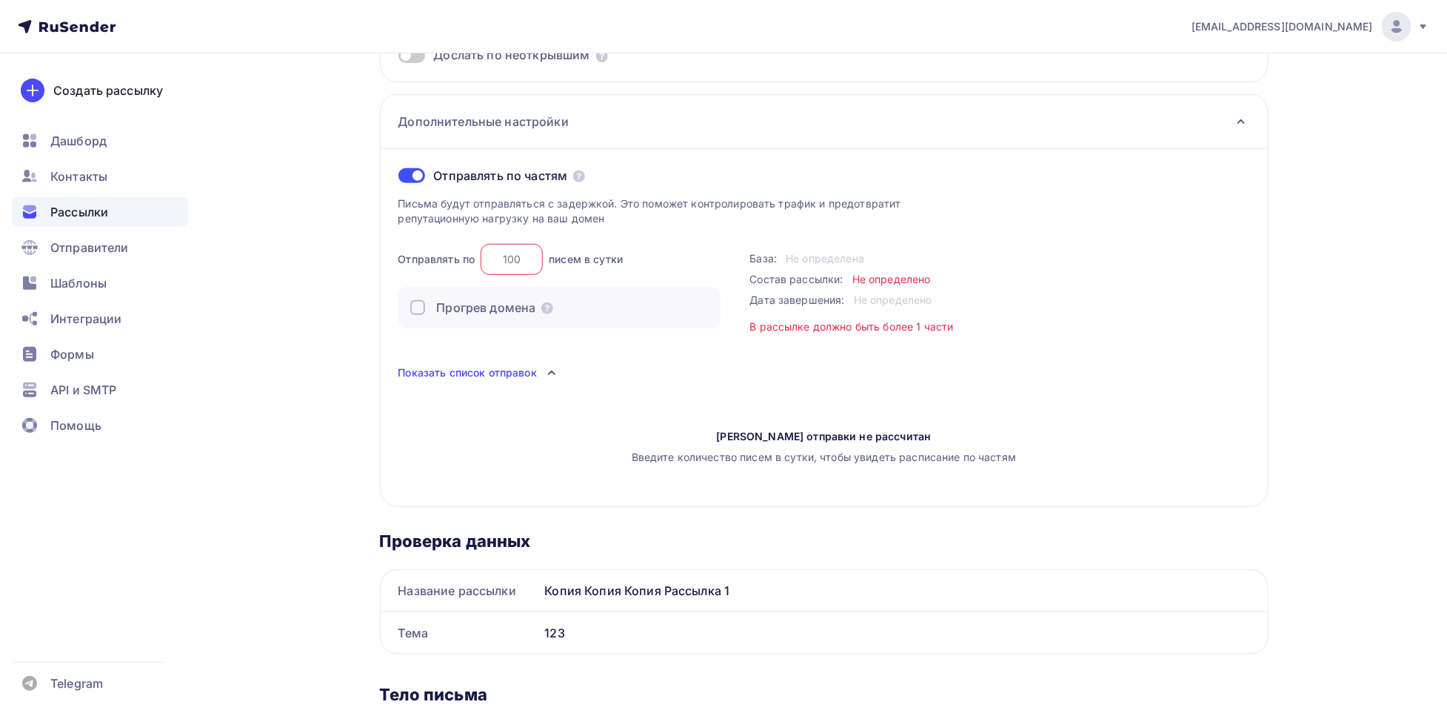
scroll to position [245, 0]
click at [412, 318] on div "Прогрев домена" at bounding box center [560, 306] width 322 height 41
click at [413, 314] on div at bounding box center [417, 306] width 15 height 15
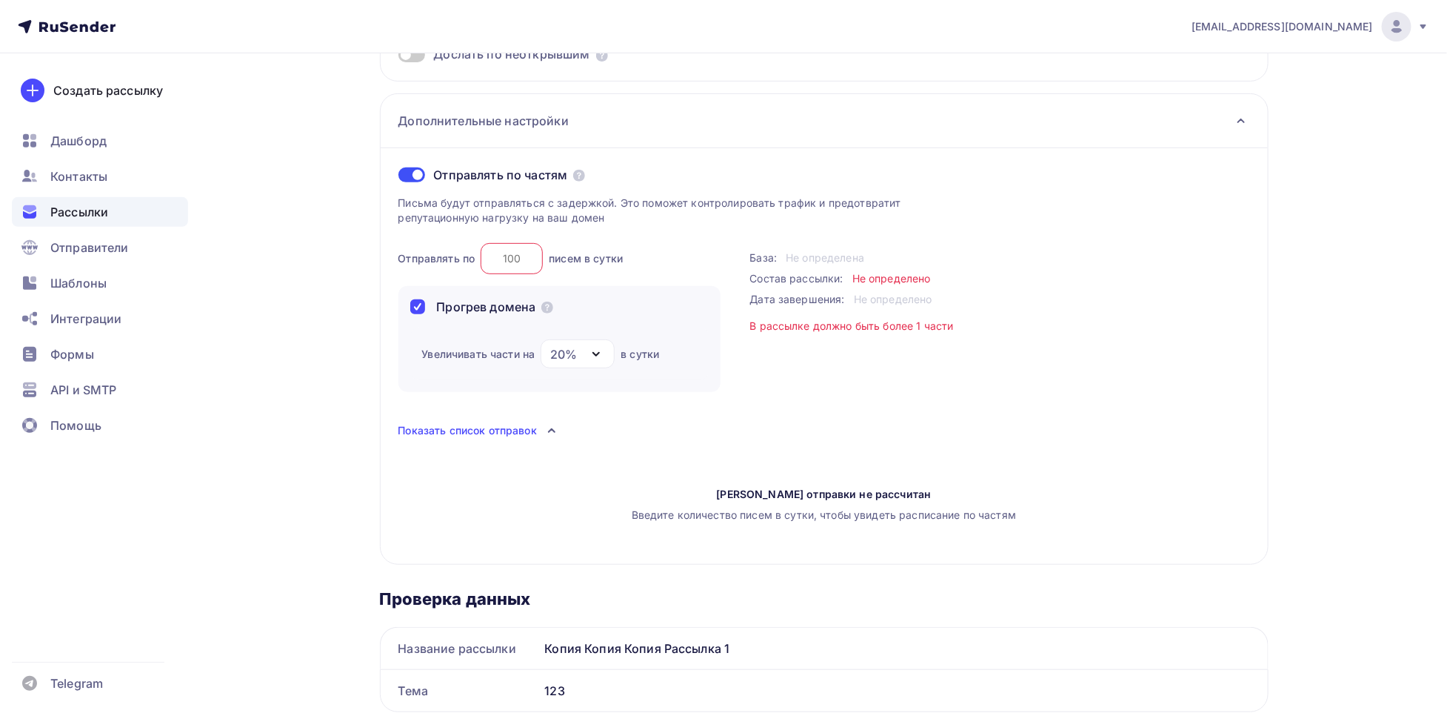
click at [592, 356] on icon "button" at bounding box center [596, 354] width 18 height 18
click at [587, 409] on link "10%" at bounding box center [624, 398] width 148 height 30
click at [596, 414] on div "Отправлять по частям Письма будут отправляться с задержкой. Это поможет контрол…" at bounding box center [824, 356] width 887 height 416
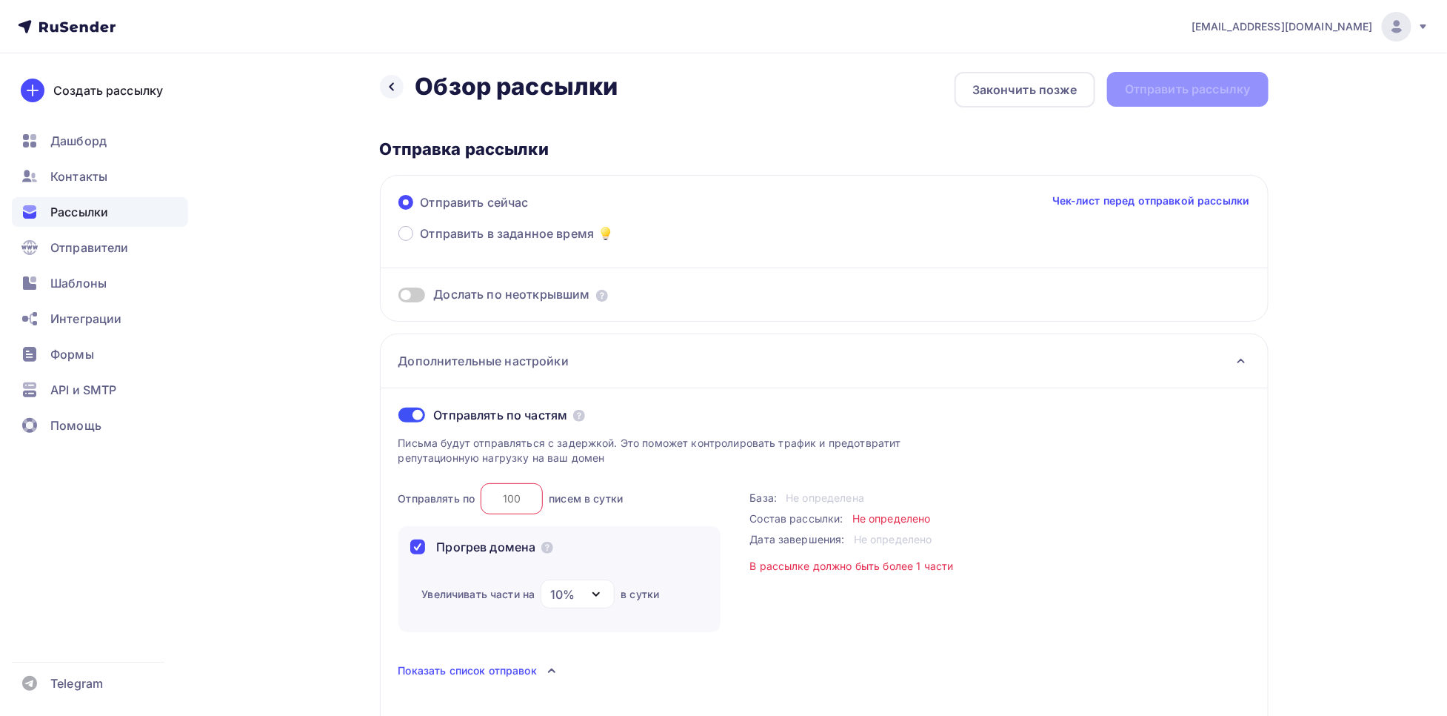
scroll to position [7, 0]
click at [1200, 85] on div "Назад Обзор рассылки Обзор рассылки Закончить позже Отправить рассылку" at bounding box center [824, 88] width 889 height 36
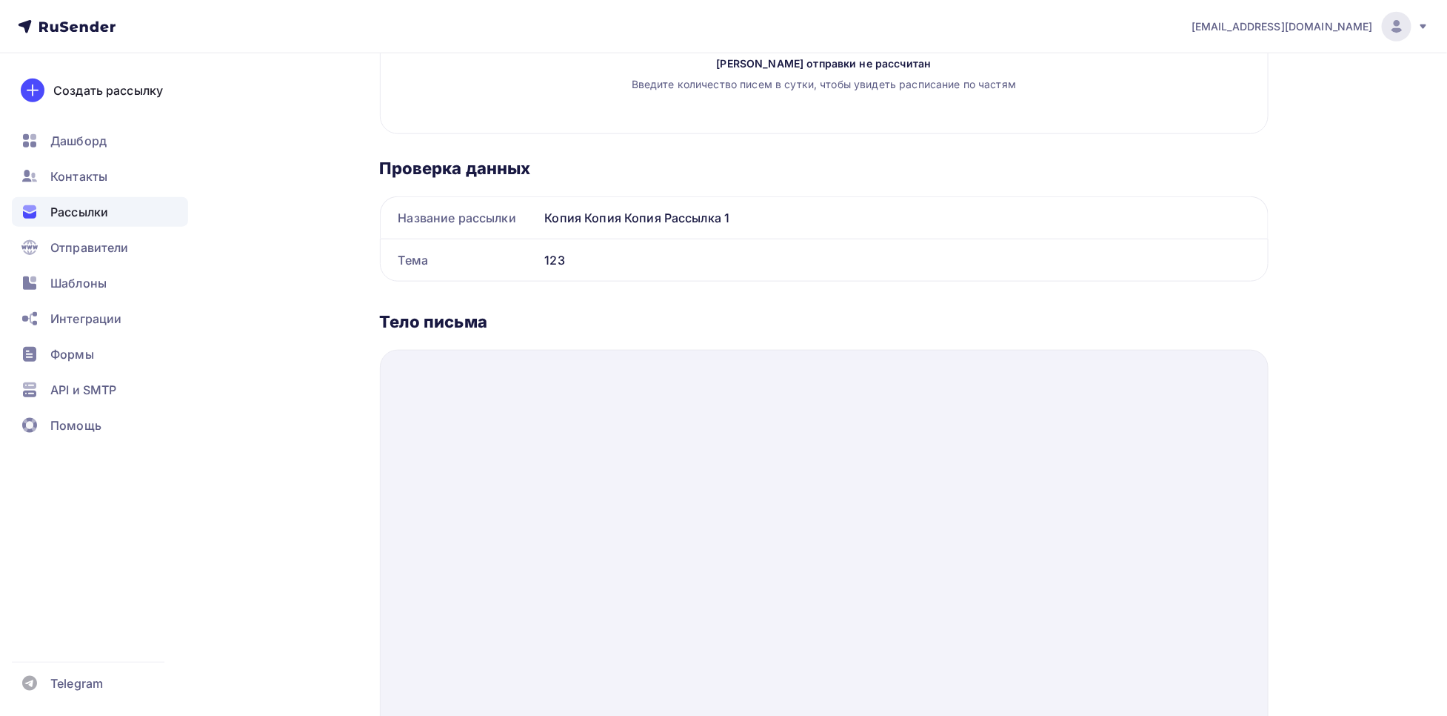
scroll to position [672, 0]
click at [70, 192] on ul "Дашборд Контакты Рассылки Отправители Шаблоны Интеграции Формы API и SMTP Помощь" at bounding box center [100, 287] width 176 height 322
click at [80, 203] on span "Рассылки" at bounding box center [79, 212] width 58 height 18
